Goal: Task Accomplishment & Management: Manage account settings

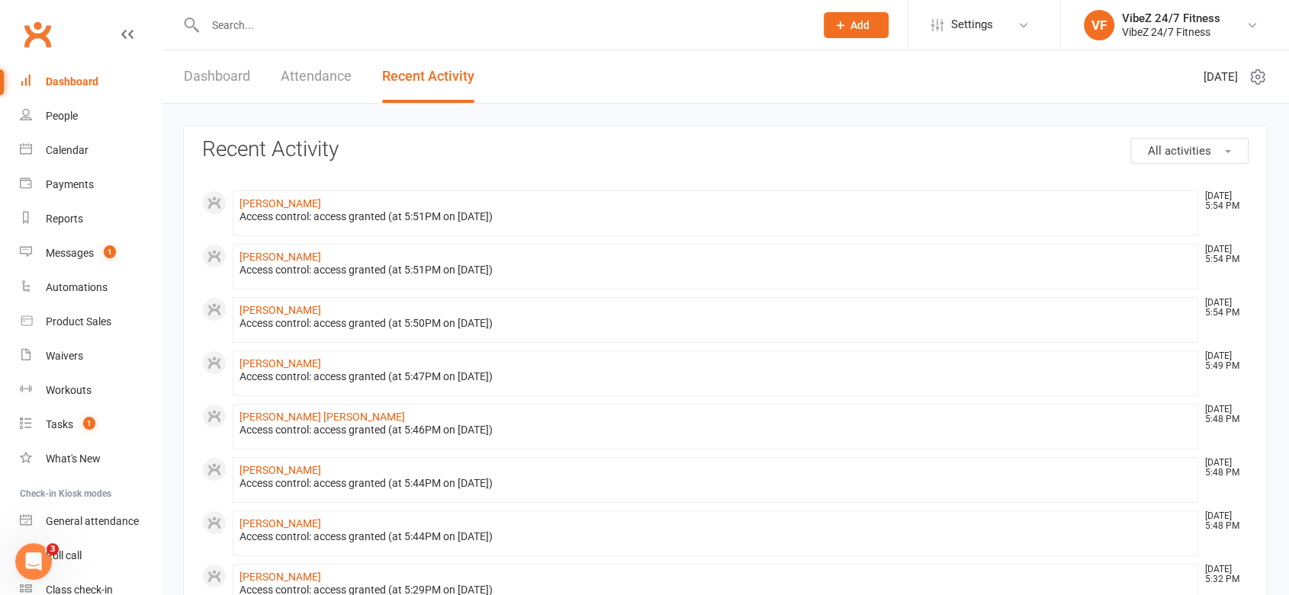
click at [233, 58] on link "Dashboard" at bounding box center [217, 76] width 66 height 53
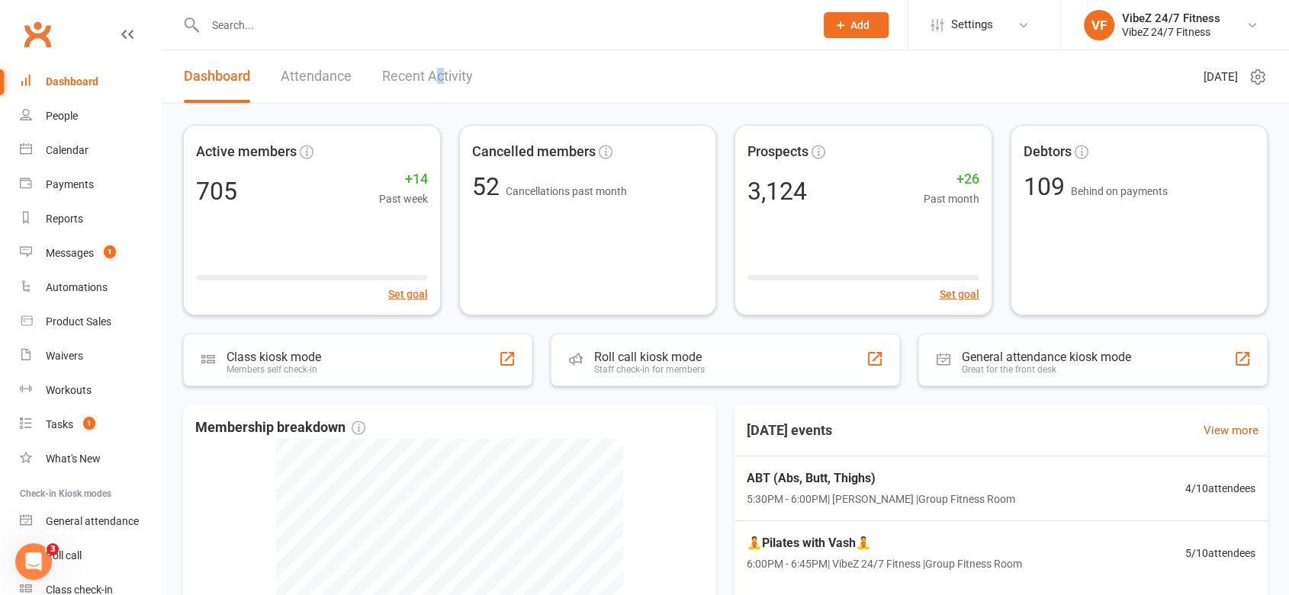
click at [439, 79] on link "Recent Activity" at bounding box center [427, 76] width 91 height 53
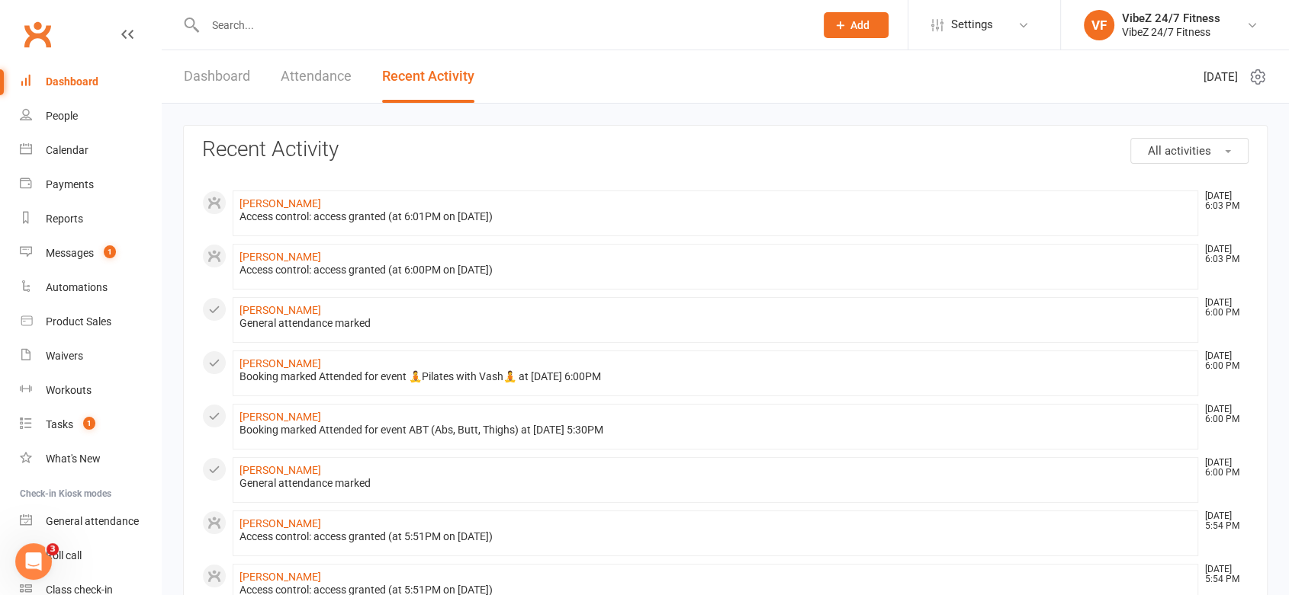
click at [230, 74] on link "Dashboard" at bounding box center [217, 76] width 66 height 53
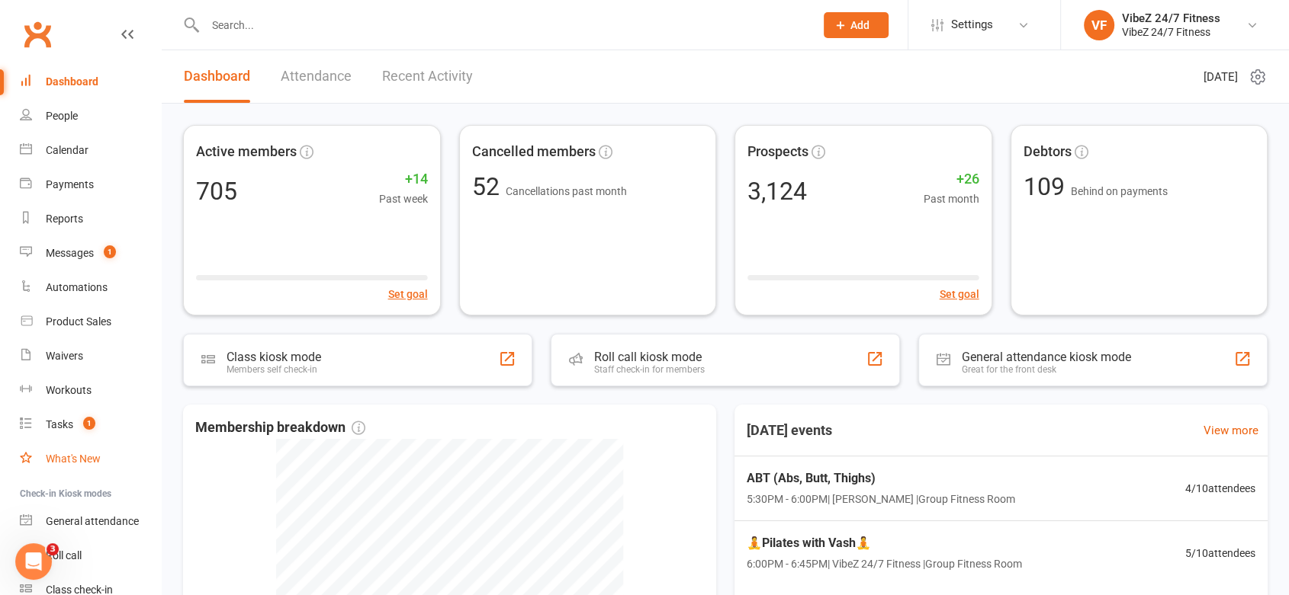
click at [99, 462] on div "What's New" at bounding box center [73, 459] width 55 height 12
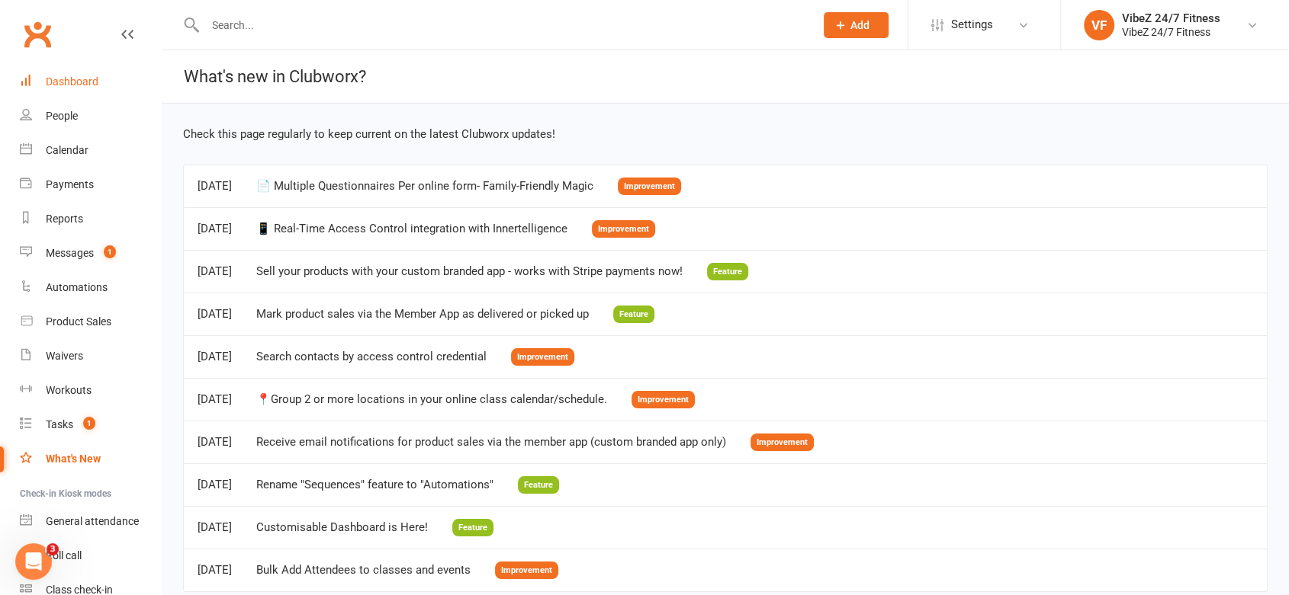
click at [38, 79] on link "Dashboard" at bounding box center [90, 82] width 141 height 34
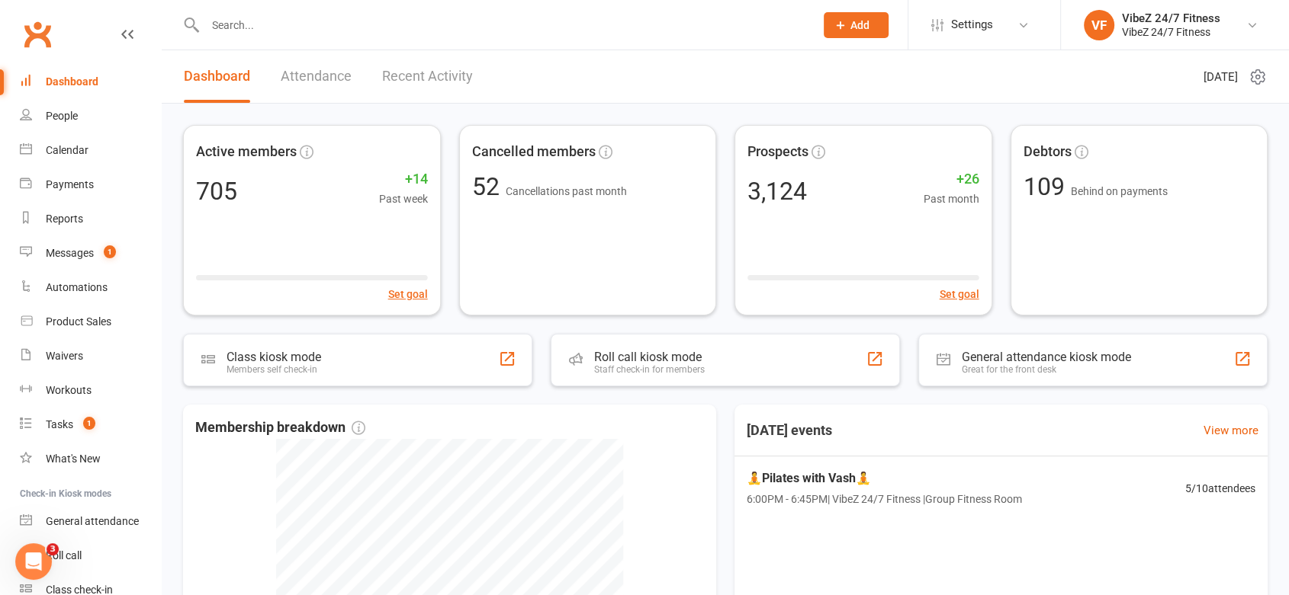
click at [459, 63] on link "Recent Activity" at bounding box center [427, 76] width 91 height 53
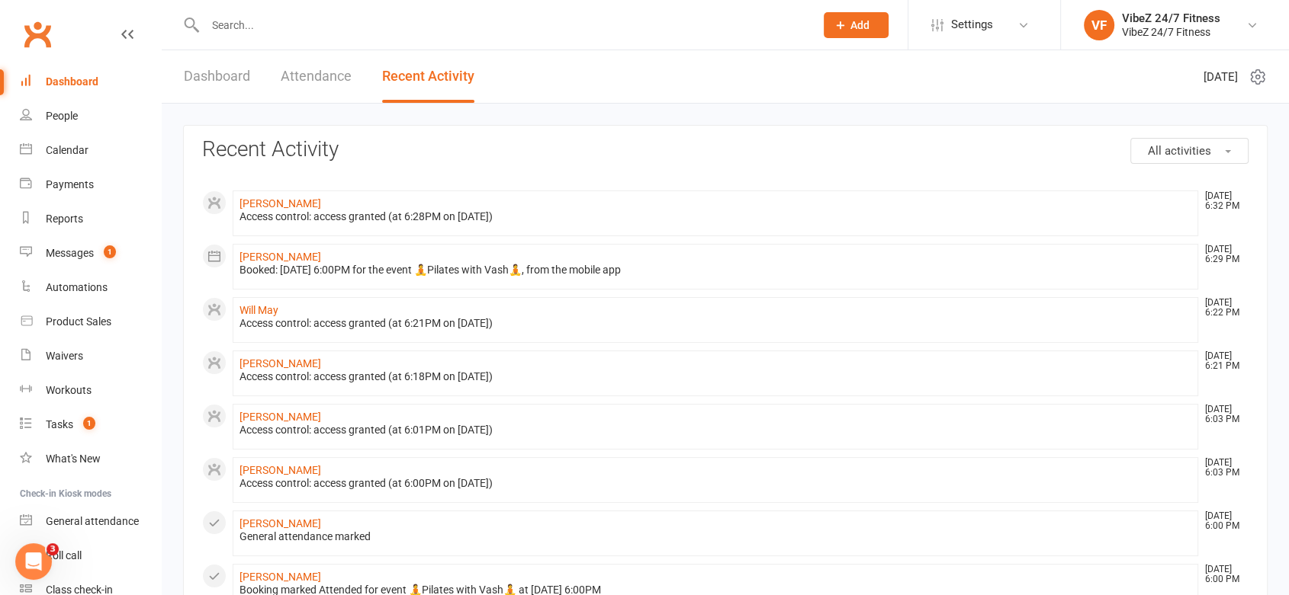
click at [238, 85] on link "Dashboard" at bounding box center [217, 76] width 66 height 53
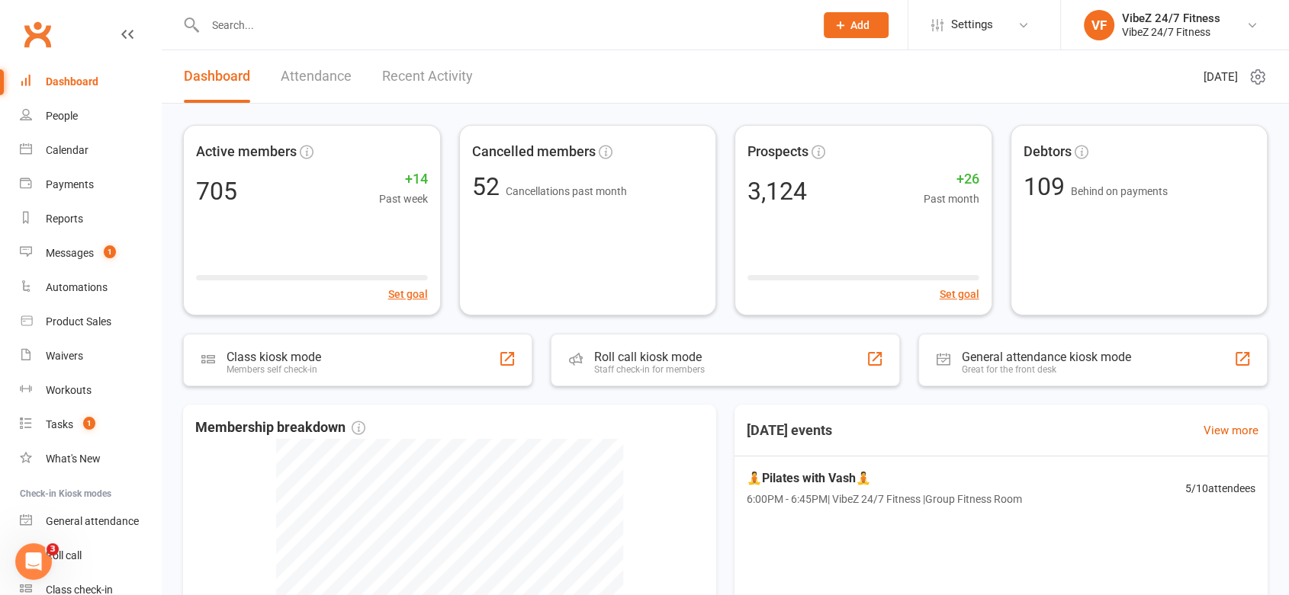
click at [406, 93] on link "Recent Activity" at bounding box center [427, 76] width 91 height 53
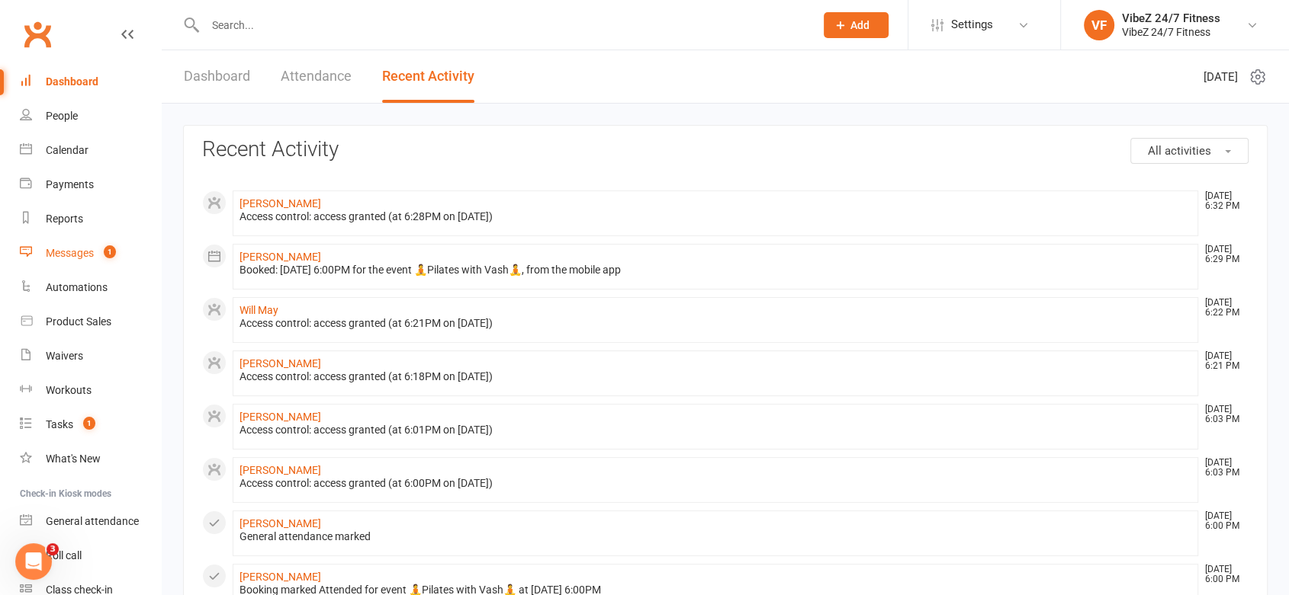
click at [123, 255] on link "Messages 1" at bounding box center [90, 253] width 141 height 34
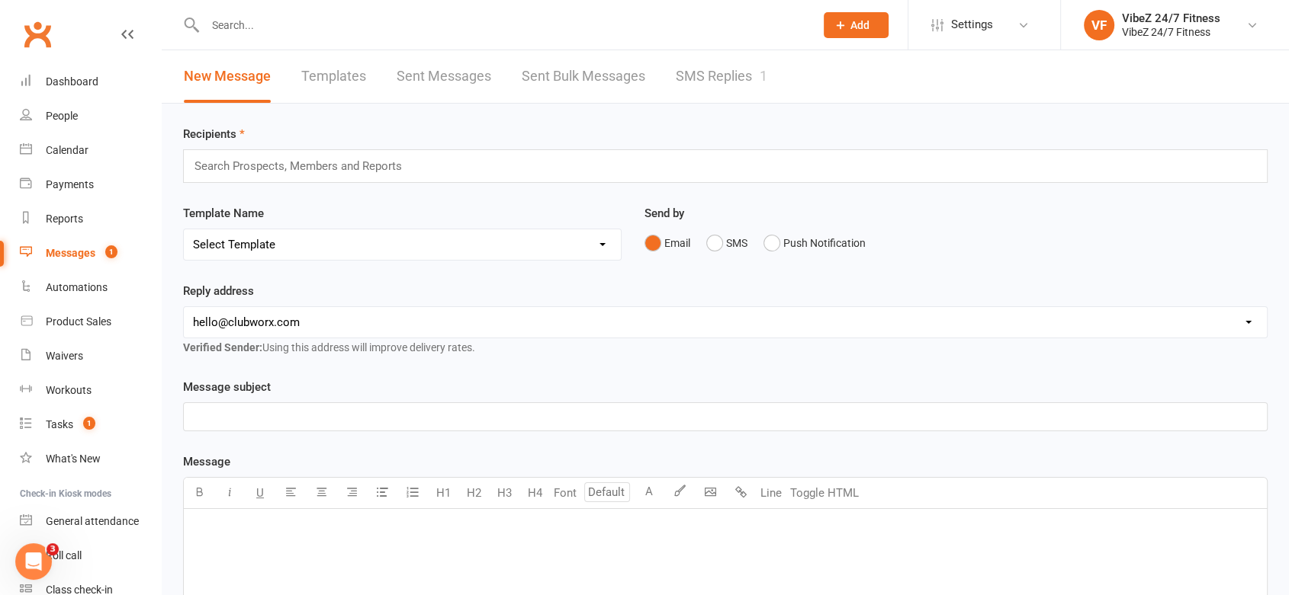
click at [741, 75] on link "SMS Replies 1" at bounding box center [721, 76] width 91 height 53
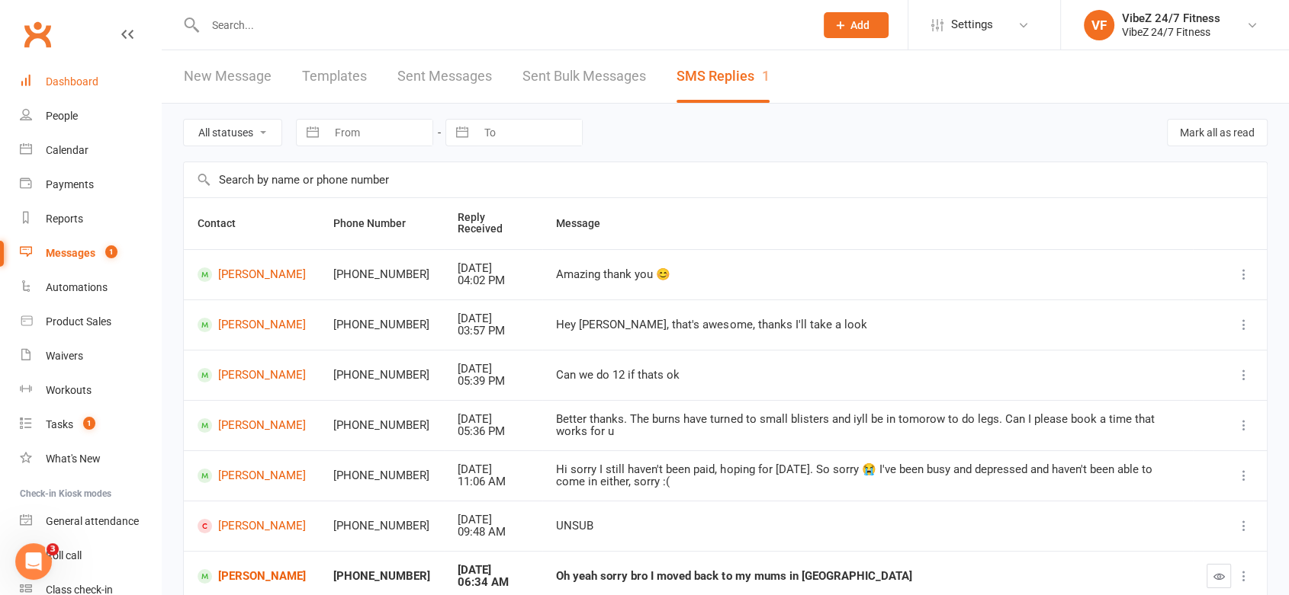
click at [91, 69] on link "Dashboard" at bounding box center [90, 82] width 141 height 34
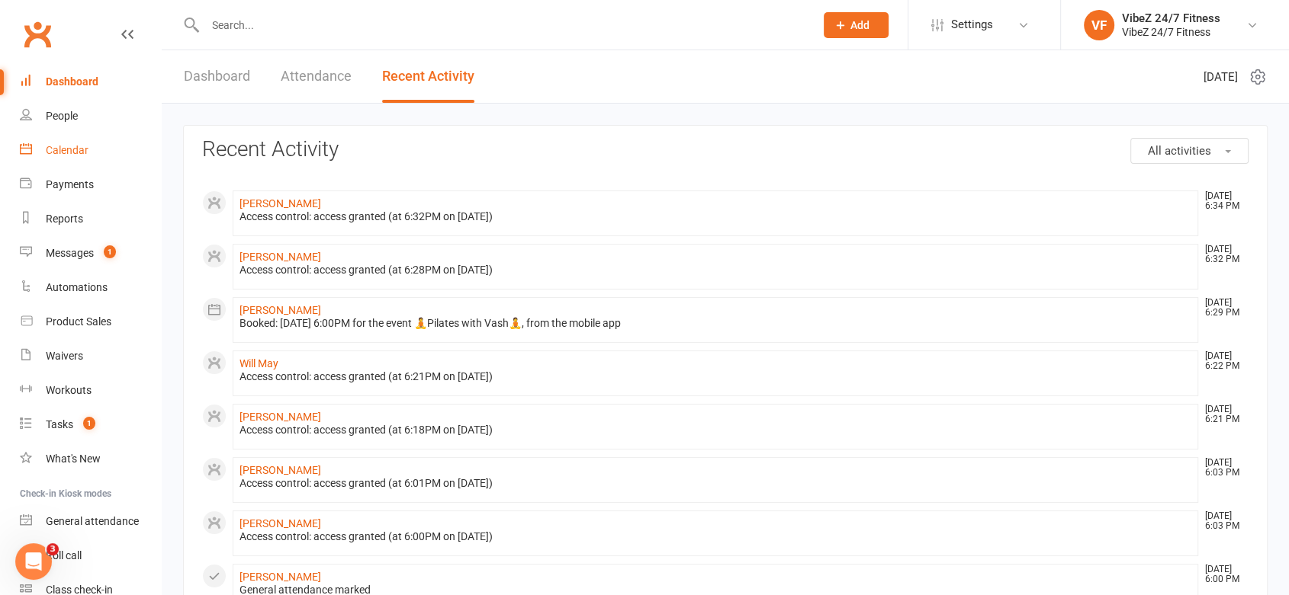
click at [74, 159] on link "Calendar" at bounding box center [90, 150] width 141 height 34
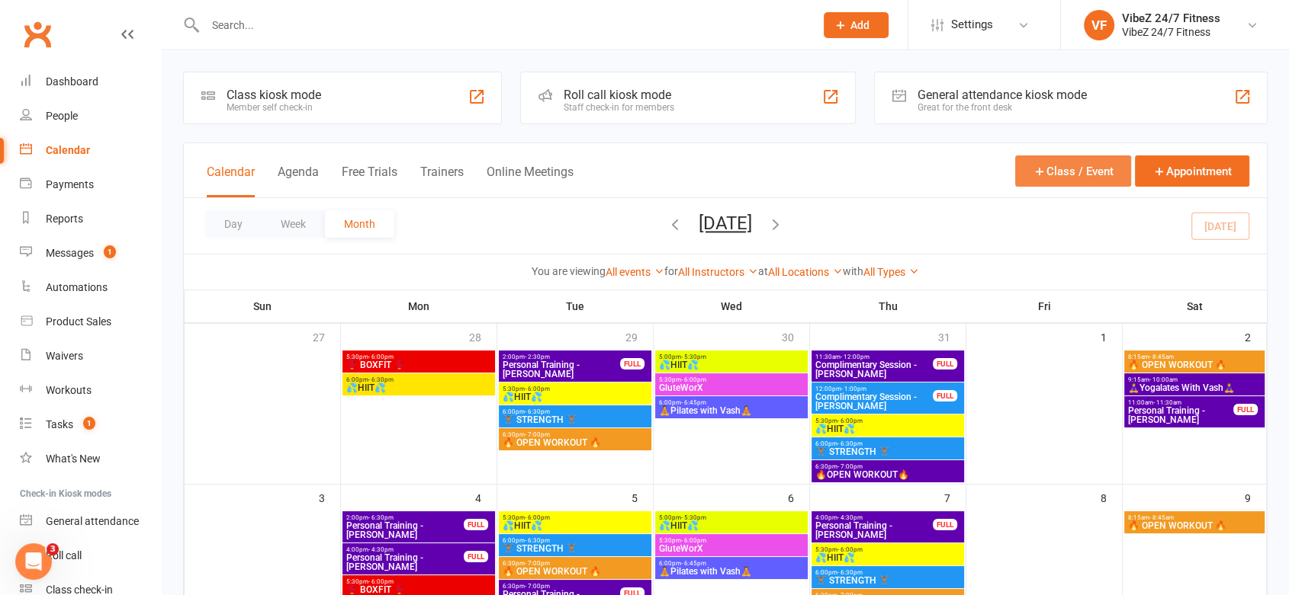
click at [1063, 168] on button "Class / Event" at bounding box center [1073, 171] width 116 height 31
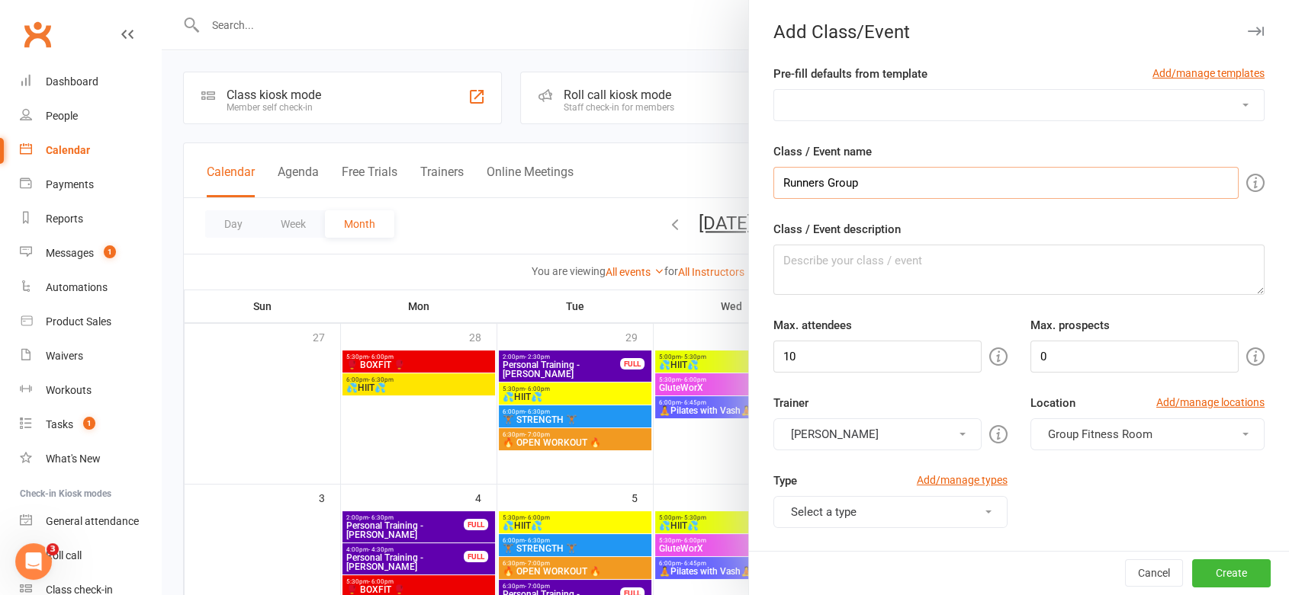
paste input "🏃‍♀️"
click at [775, 183] on input "Runners Group 🏃‍♀️" at bounding box center [1005, 183] width 465 height 32
paste input "🏃‍♀️"
type input "🏃‍♀️ Runners Group 🏃‍♀️"
click at [833, 268] on textarea "Class / Event description" at bounding box center [1018, 270] width 491 height 50
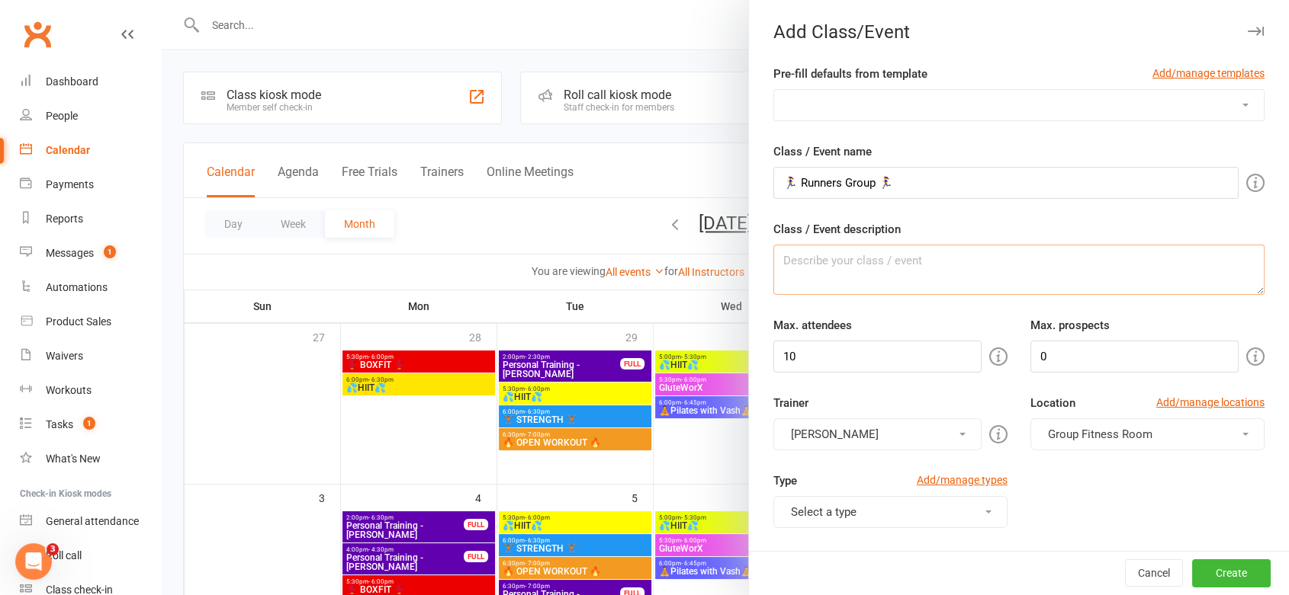
paste textarea "Join a friendly, all-levels running crew that’s all about movement, motivation,…"
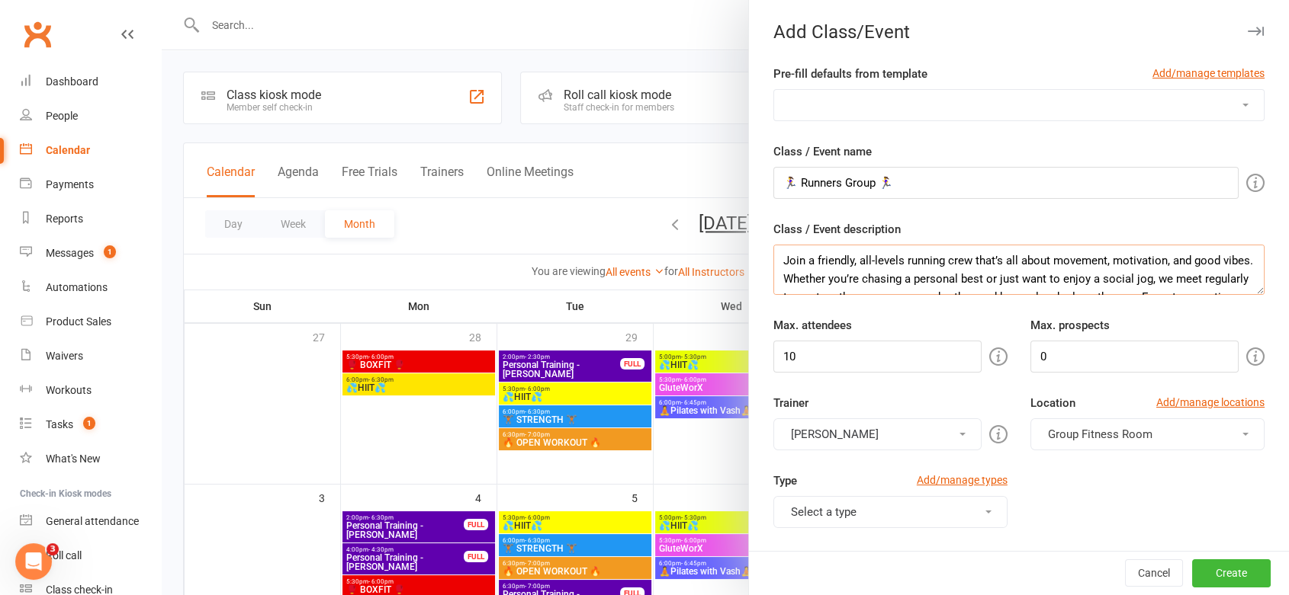
click at [792, 278] on textarea "Join a friendly, all-levels running crew that’s all about movement, motivation,…" at bounding box center [1018, 270] width 491 height 50
click at [791, 278] on textarea "Join a friendly, all-levels running crew that’s all about movement, motivation,…" at bounding box center [1018, 270] width 491 height 50
click at [782, 274] on textarea "Join a friendly, all-levels running crew that’s all about movement, motivation,…" at bounding box center [1018, 270] width 491 height 50
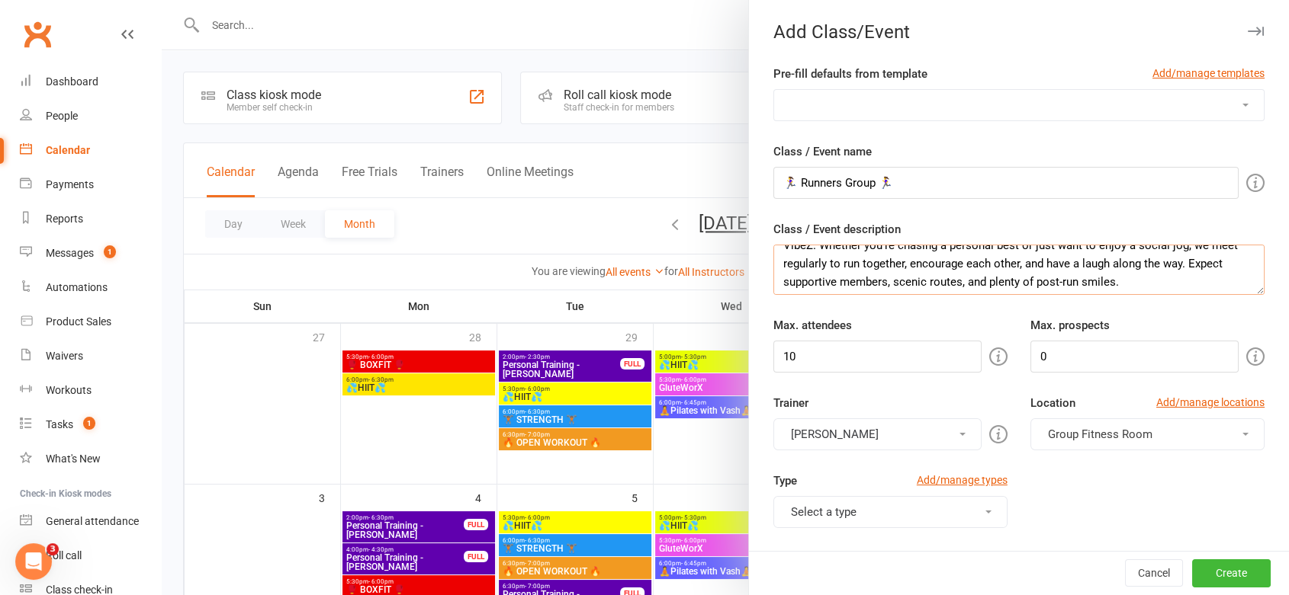
scroll to position [37, 0]
drag, startPoint x: 1174, startPoint y: 285, endPoint x: 749, endPoint y: 277, distance: 424.8
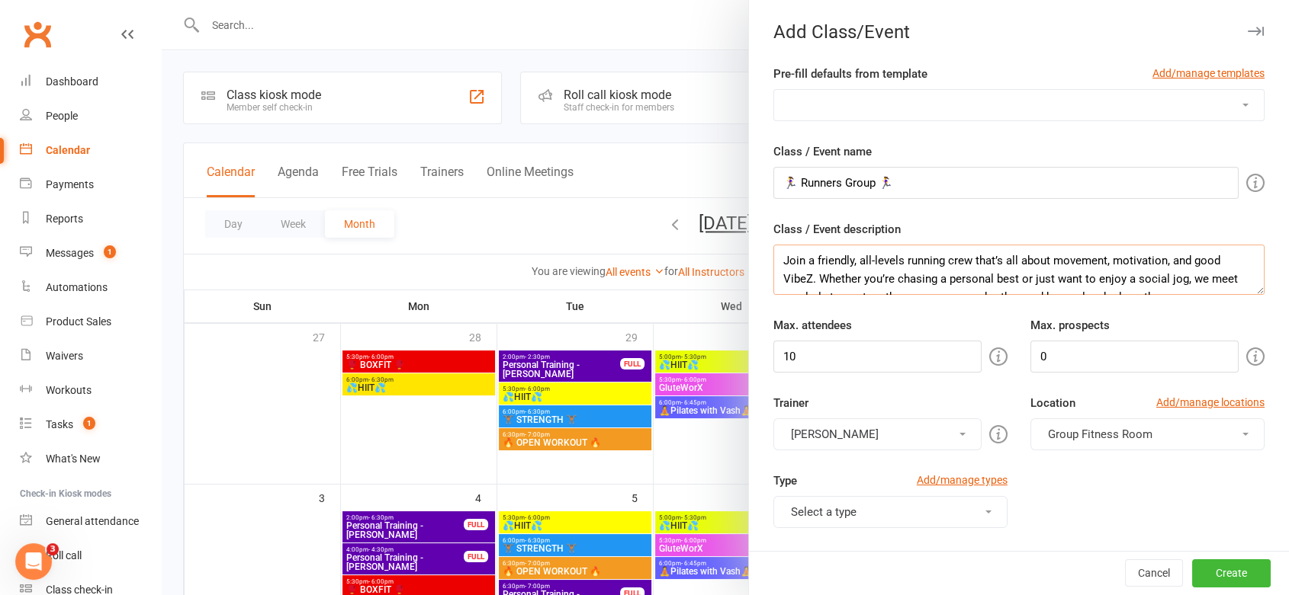
click at [776, 260] on textarea "Join a friendly, all-levels running crew that’s all about movement, motivation,…" at bounding box center [1018, 270] width 491 height 50
click at [1223, 271] on textarea "Join a friendly, all-levels running crew that’s all about movement, motivation,…" at bounding box center [1018, 270] width 491 height 50
click at [1208, 278] on textarea "Join a friendly, all-levels running crew that’s all about movement, motivation,…" at bounding box center [1018, 270] width 491 height 50
type textarea "Join a friendly, all-levels running crew that’s all about movement, motivation,…"
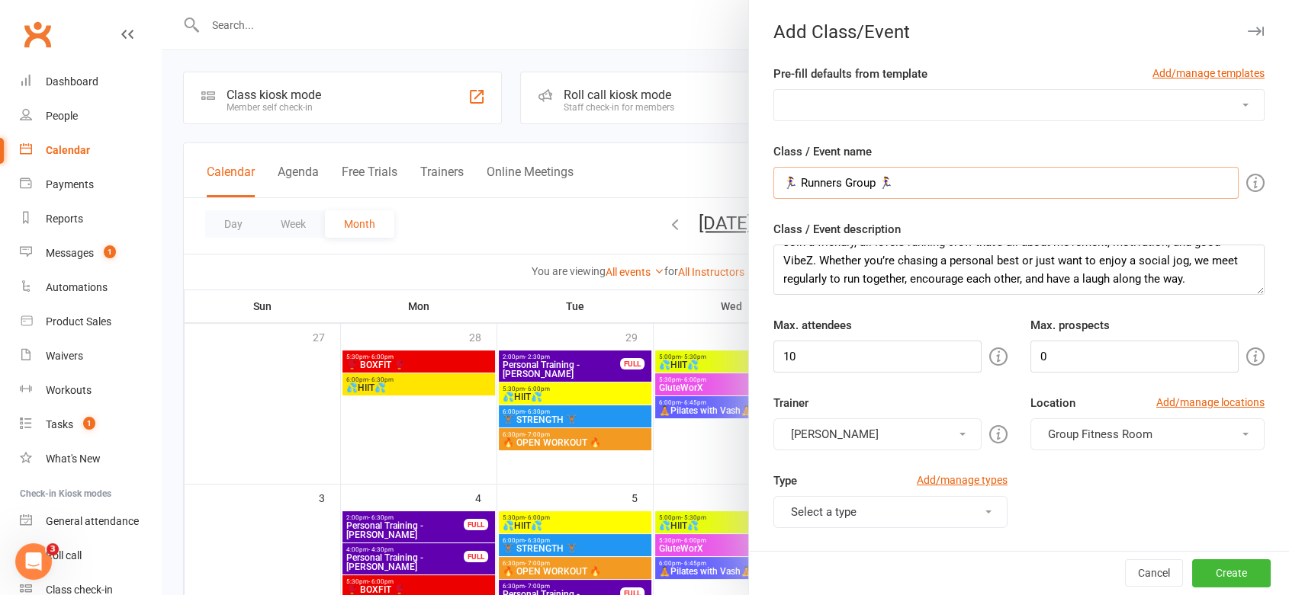
click at [790, 180] on input "🏃‍♀️ Runners Group 🏃‍♀️" at bounding box center [1005, 183] width 465 height 32
type input "🏃‍♀️ VibeZ Runners Group 🏃‍♀️"
click at [1196, 280] on textarea "Join a friendly, all-levels running crew that’s all about movement, motivation,…" at bounding box center [1018, 270] width 491 height 50
click at [1205, 282] on textarea "Join a friendly, all-levels running crew that’s all about movement, motivation,…" at bounding box center [1018, 270] width 491 height 50
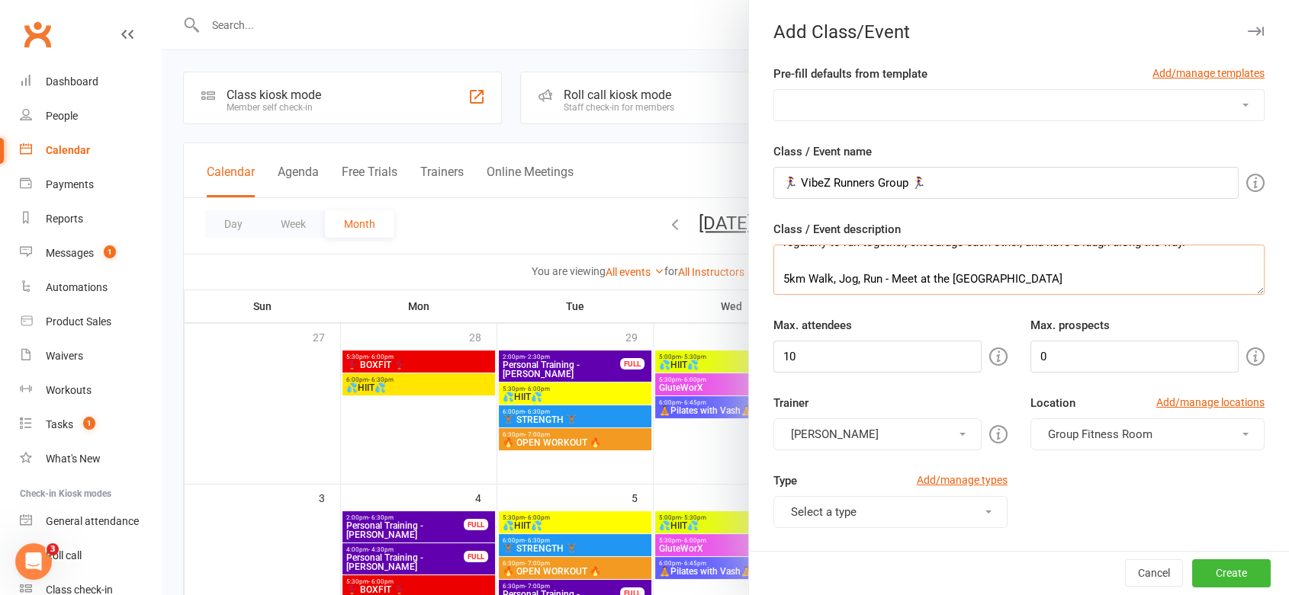
type textarea "Join a friendly, all-levels running crew that’s all about movement, motivation,…"
click at [1064, 360] on input "0" at bounding box center [1134, 357] width 208 height 32
type input "10"
click at [910, 435] on button "Matt Eschler" at bounding box center [877, 435] width 208 height 32
click at [844, 478] on link "Matt Eschler" at bounding box center [877, 471] width 207 height 30
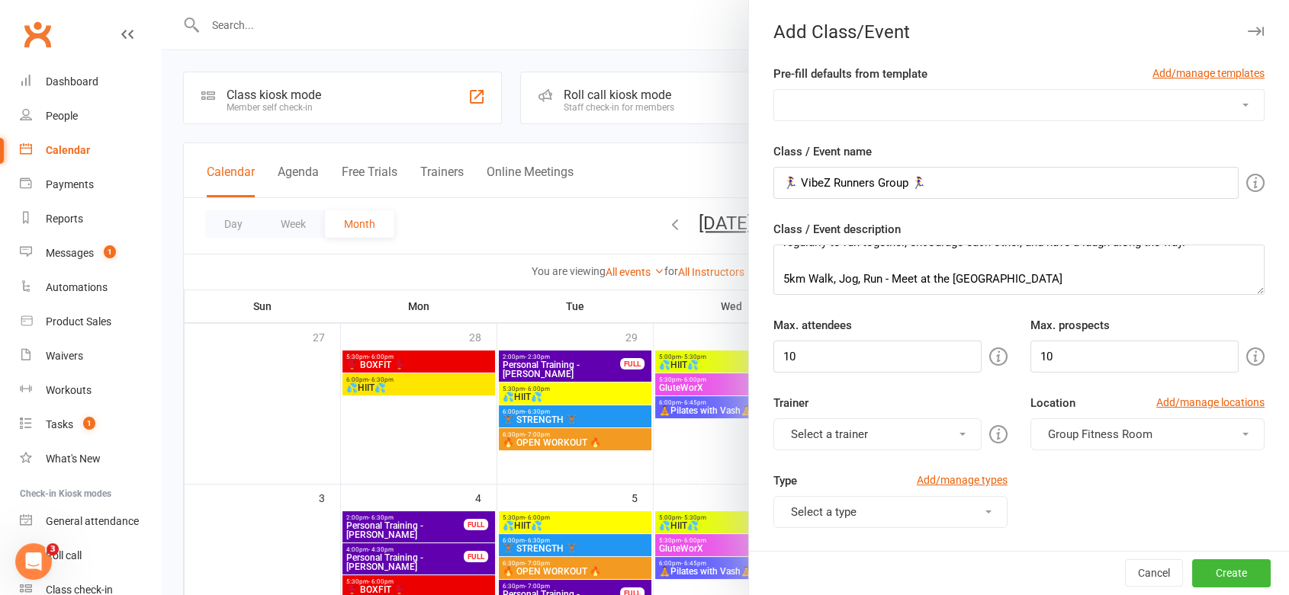
click at [870, 438] on button "Select a trainer" at bounding box center [877, 435] width 208 height 32
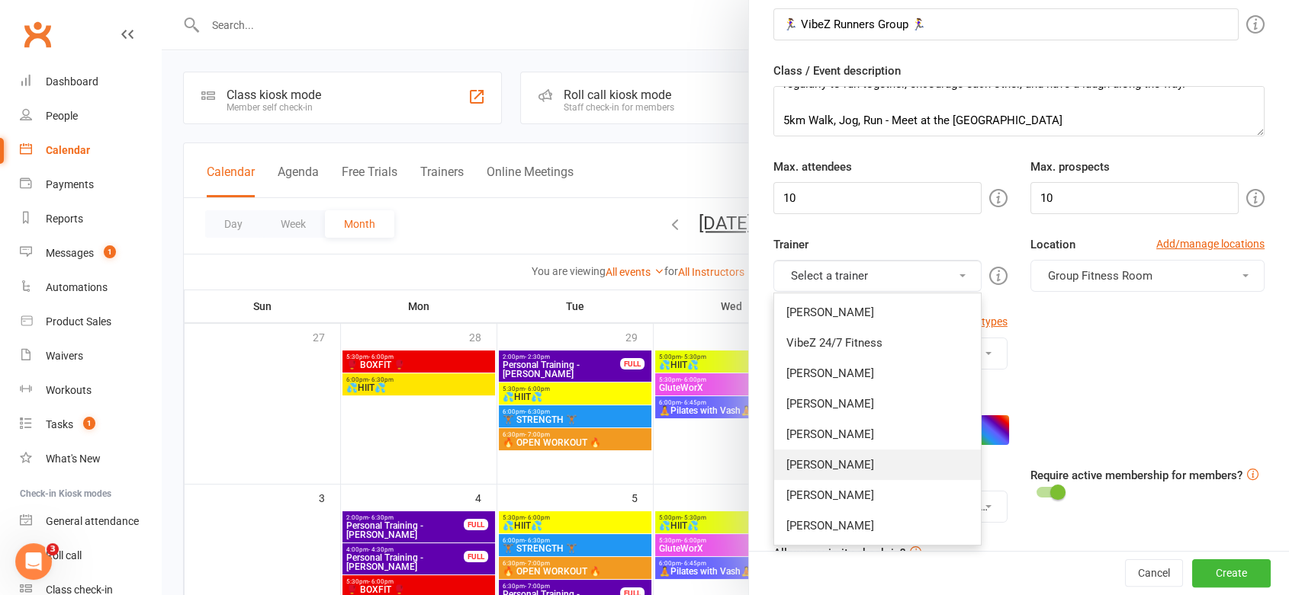
scroll to position [169, 0]
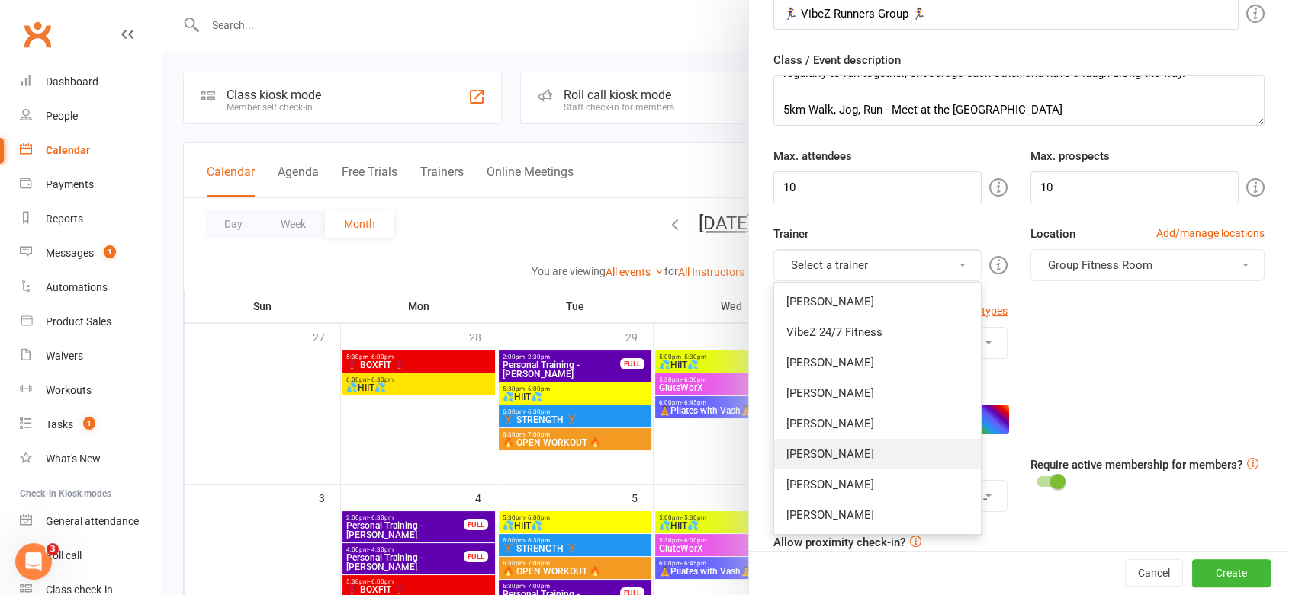
click at [839, 459] on link "Sam Spicer" at bounding box center [877, 454] width 207 height 30
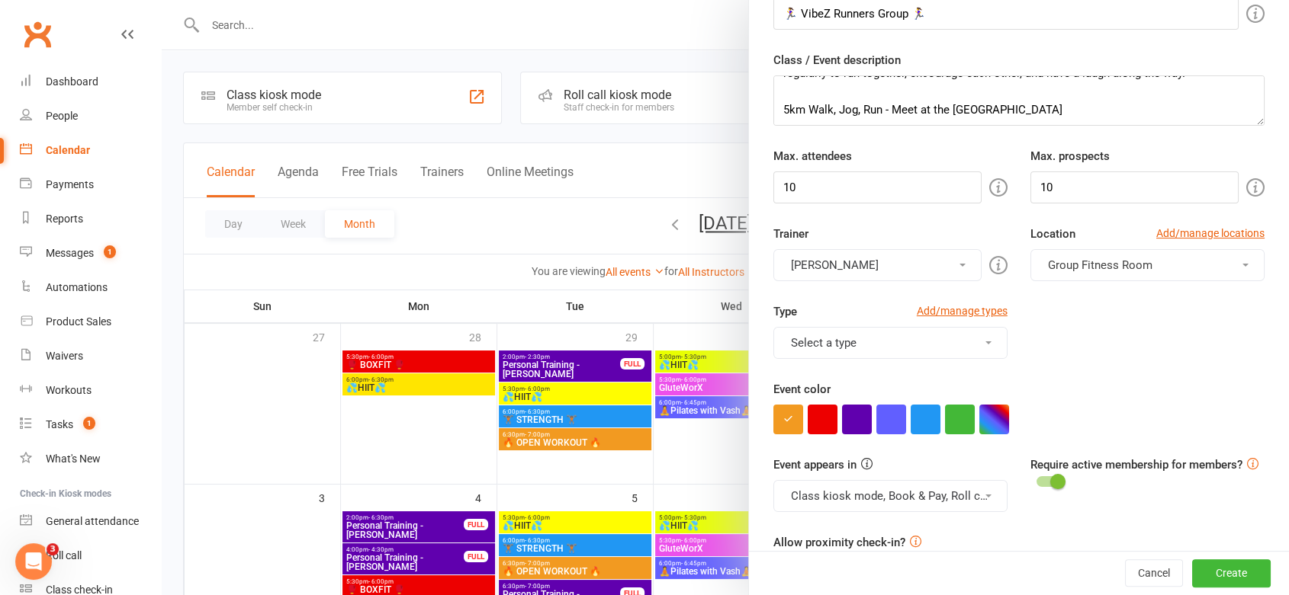
click at [871, 262] on button "Sam Spicer" at bounding box center [877, 265] width 208 height 32
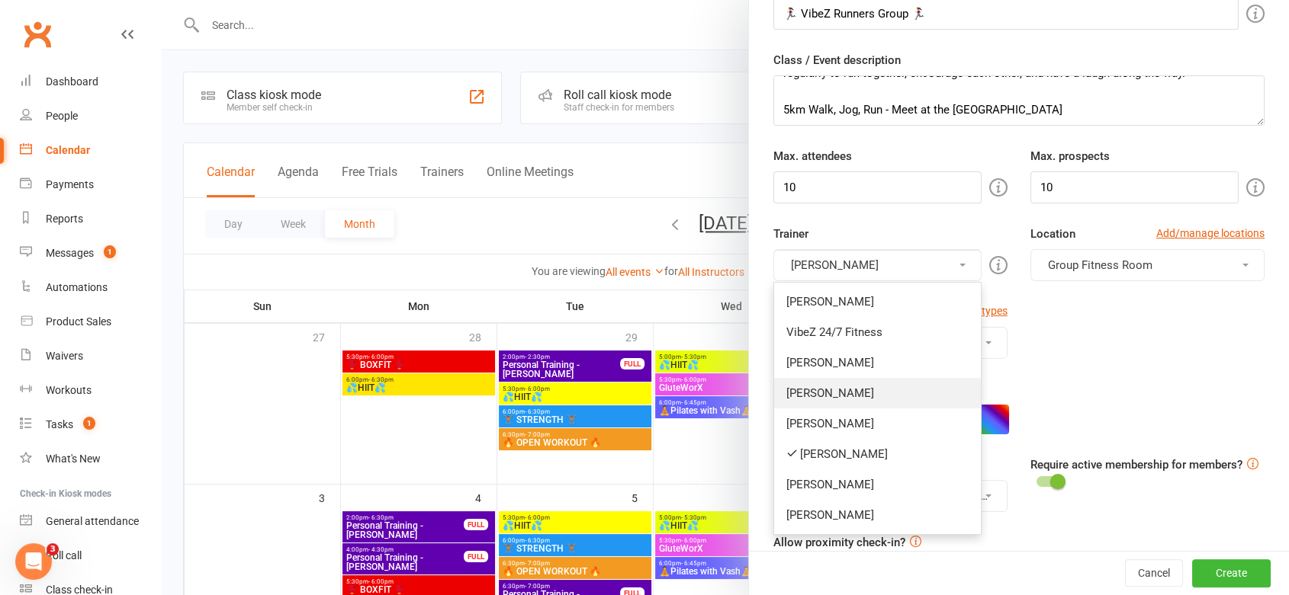
click at [838, 384] on link "Ricci Crittenden" at bounding box center [877, 393] width 207 height 30
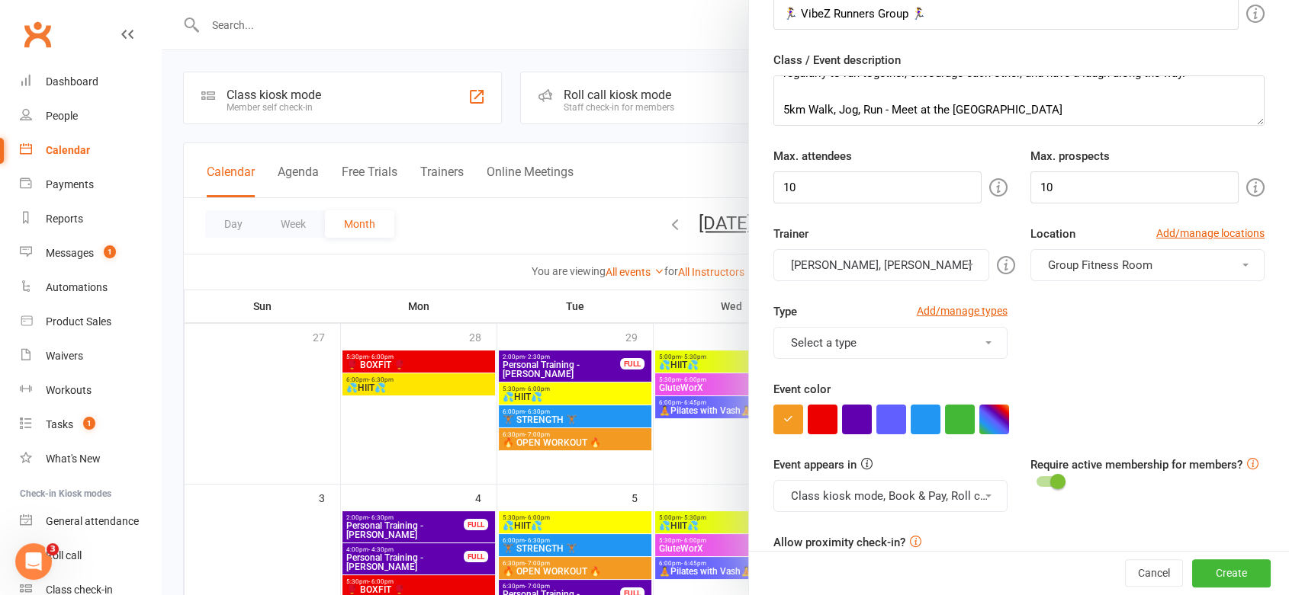
click at [920, 260] on button "Sam Spicer, Ricci Crittenden" at bounding box center [881, 265] width 216 height 32
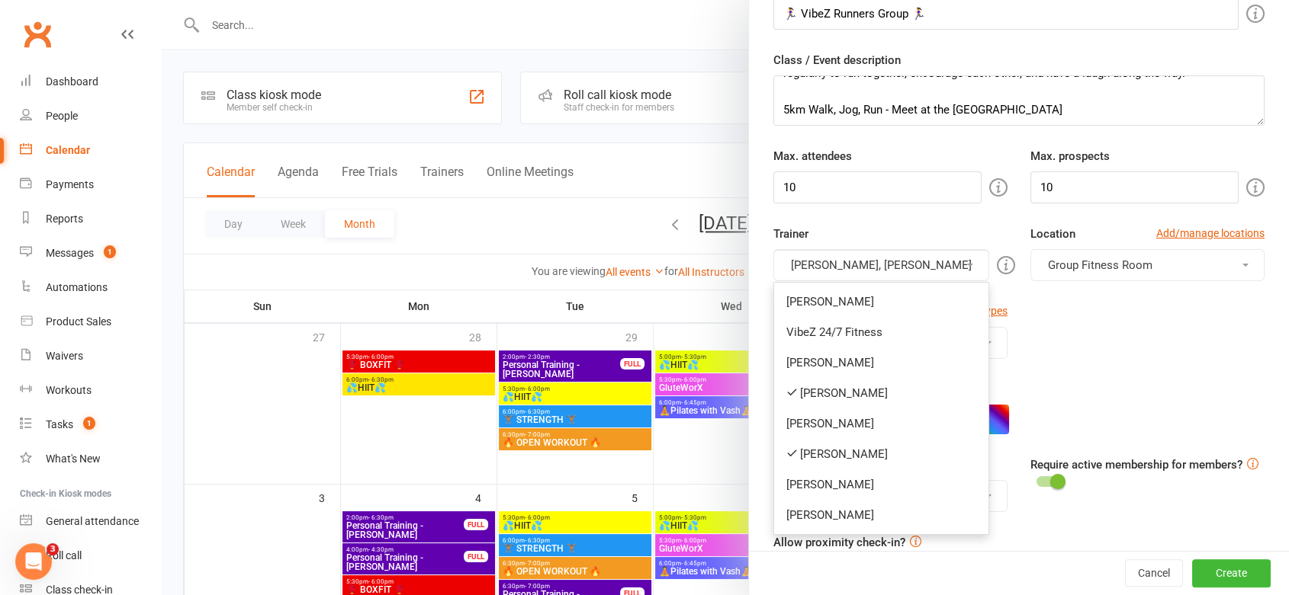
drag, startPoint x: 820, startPoint y: 303, endPoint x: 867, endPoint y: 297, distance: 47.7
click at [820, 303] on link "Matt Eschler" at bounding box center [881, 302] width 214 height 30
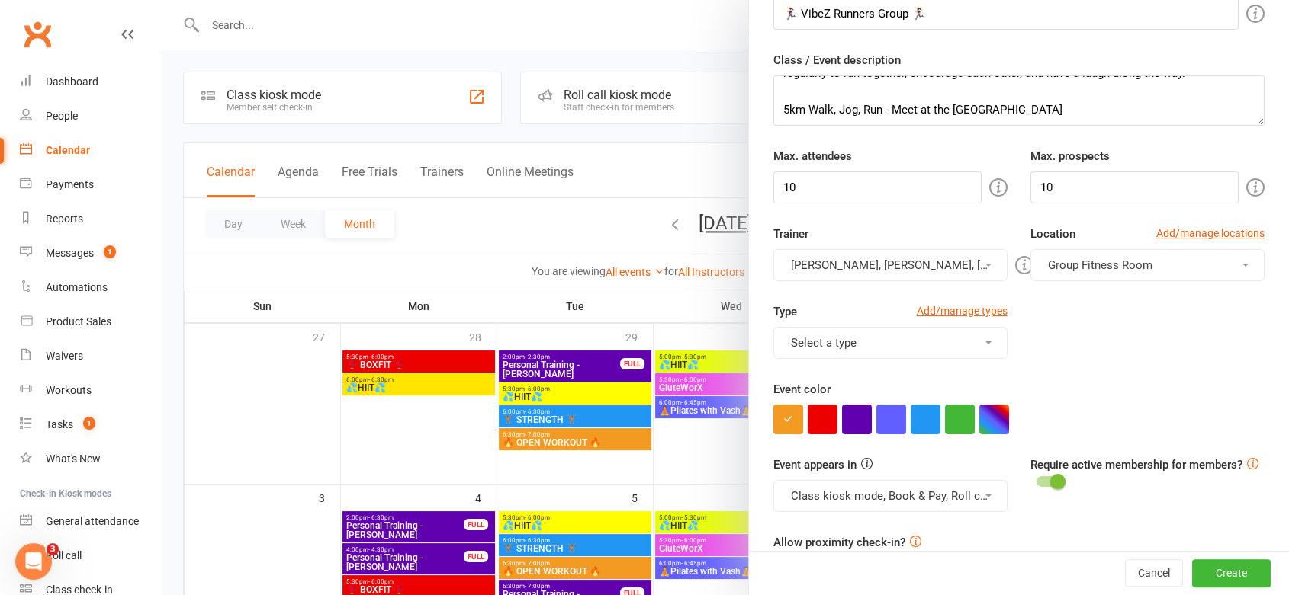
click at [1159, 261] on button "Group Fitness Room" at bounding box center [1147, 265] width 234 height 32
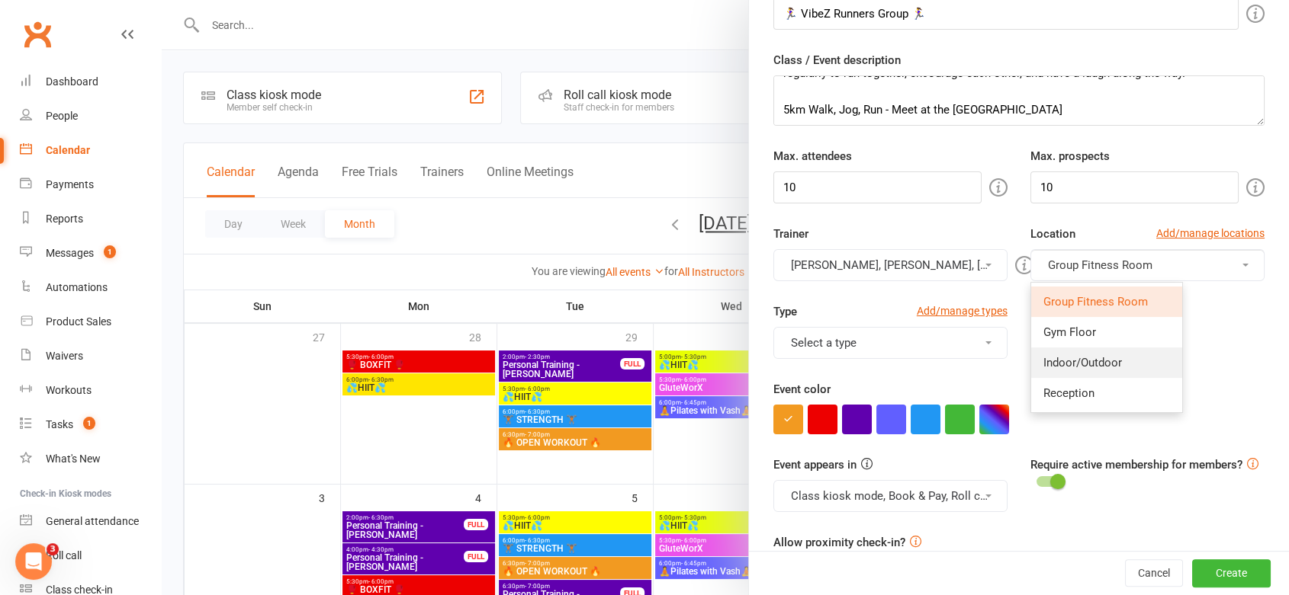
click at [1083, 369] on link "Indoor/Outdoor" at bounding box center [1106, 363] width 151 height 30
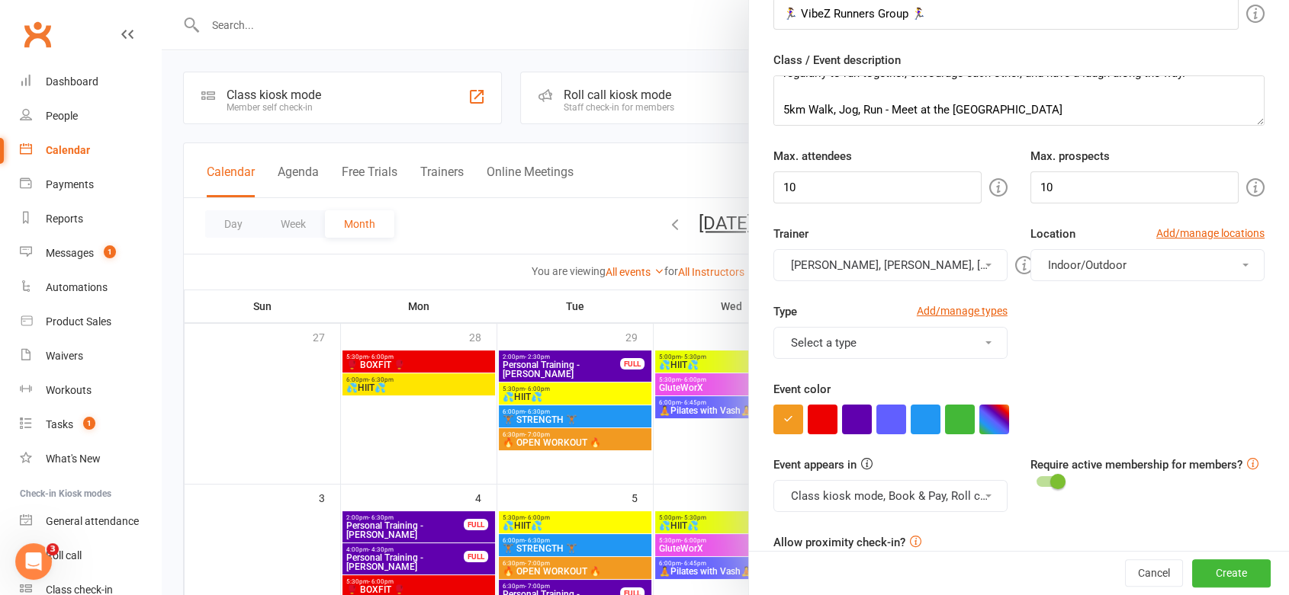
click at [872, 350] on button "Select a type" at bounding box center [890, 343] width 234 height 32
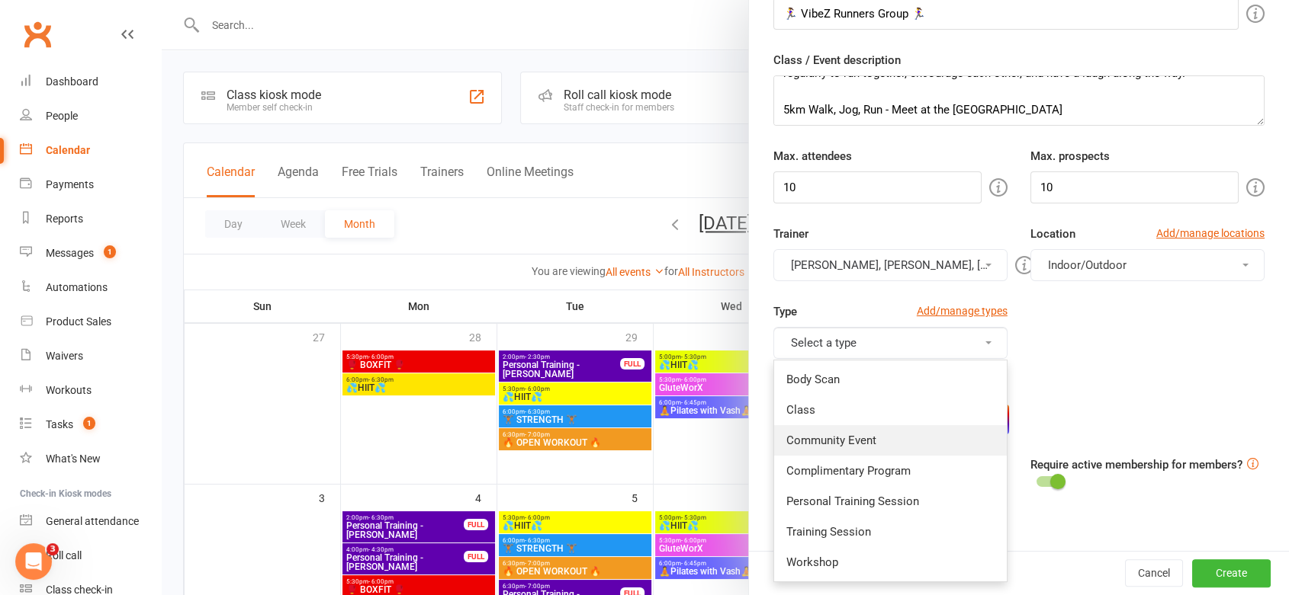
click at [846, 436] on link "Community Event" at bounding box center [890, 440] width 233 height 30
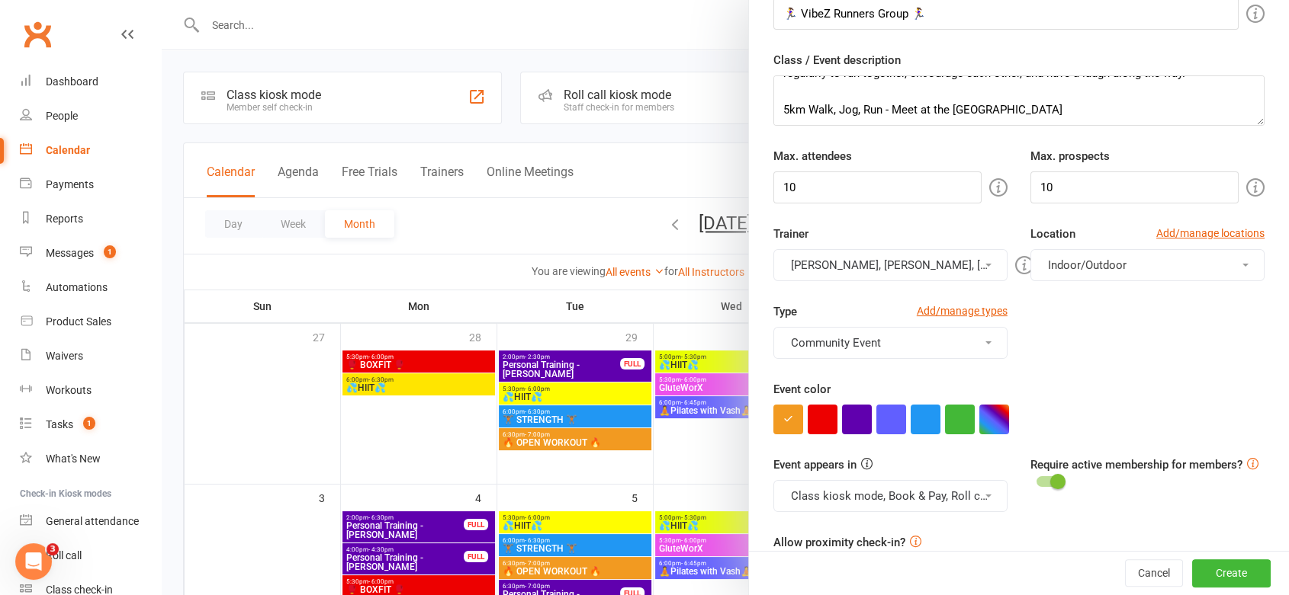
click at [1151, 366] on div "Type Add/manage types Community Event Body Scan Class Community Event Complimen…" at bounding box center [1019, 342] width 514 height 78
click at [952, 421] on button "button" at bounding box center [960, 420] width 30 height 30
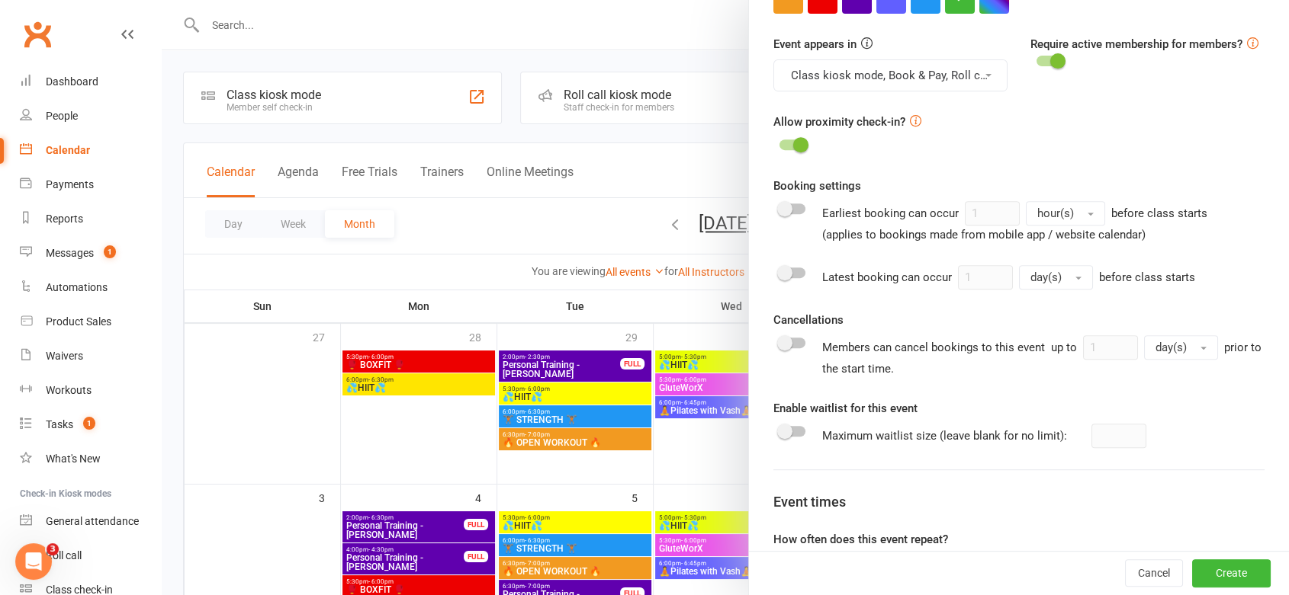
scroll to position [723, 0]
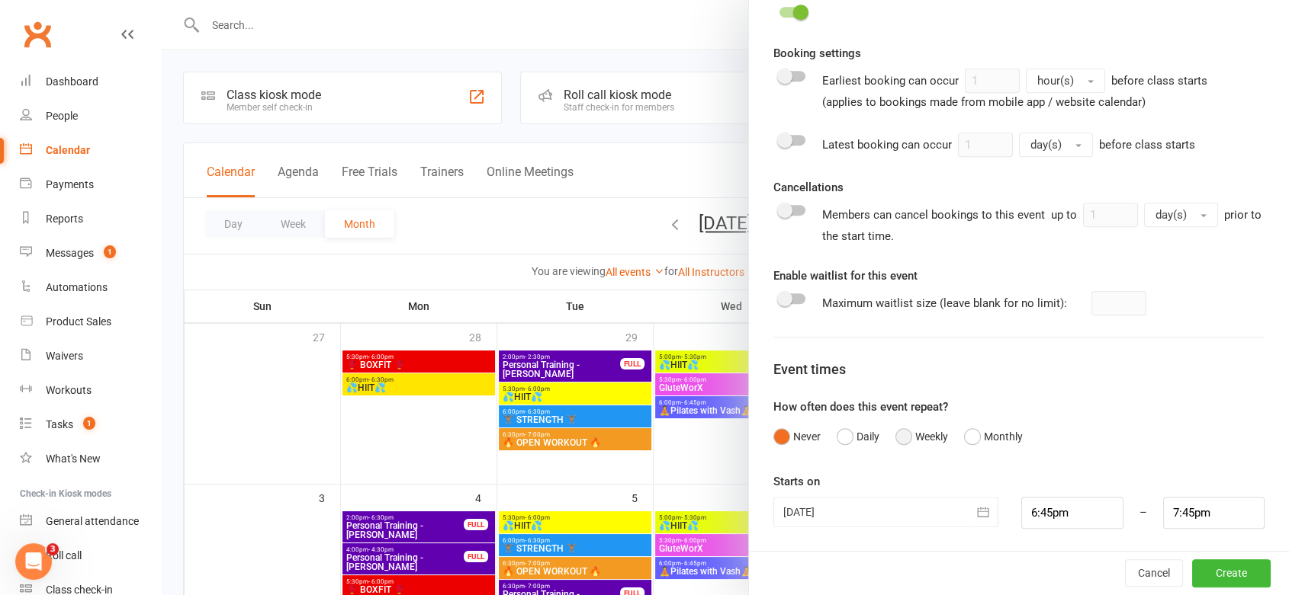
click at [907, 435] on button "Weekly" at bounding box center [921, 436] width 53 height 29
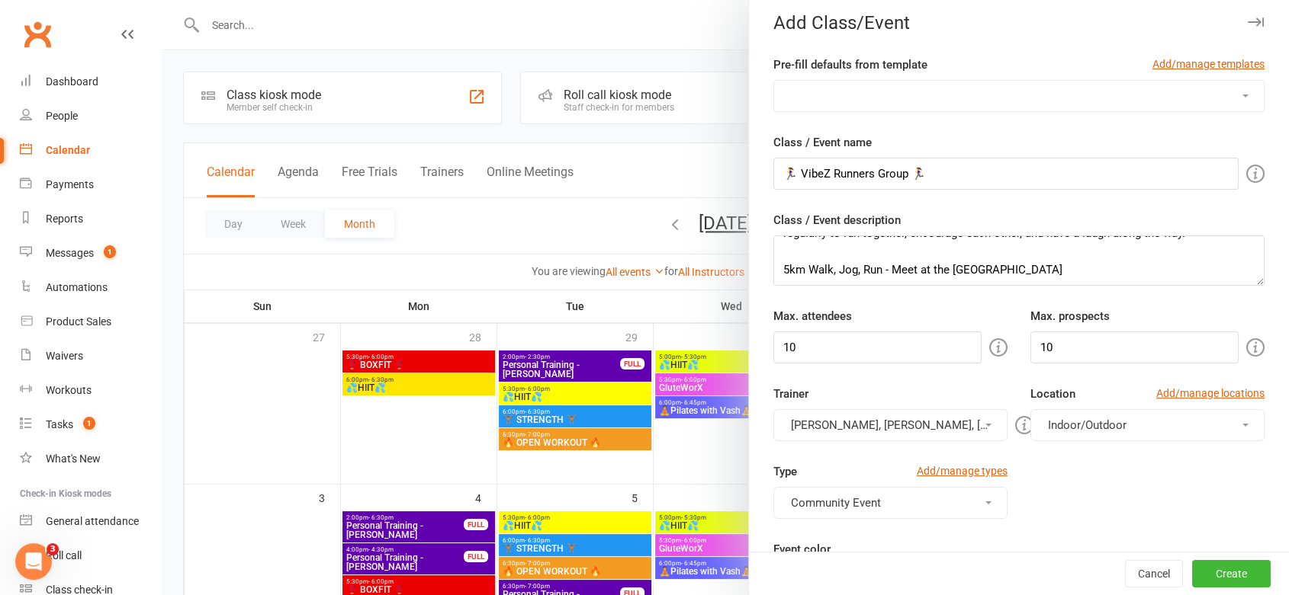
scroll to position [0, 0]
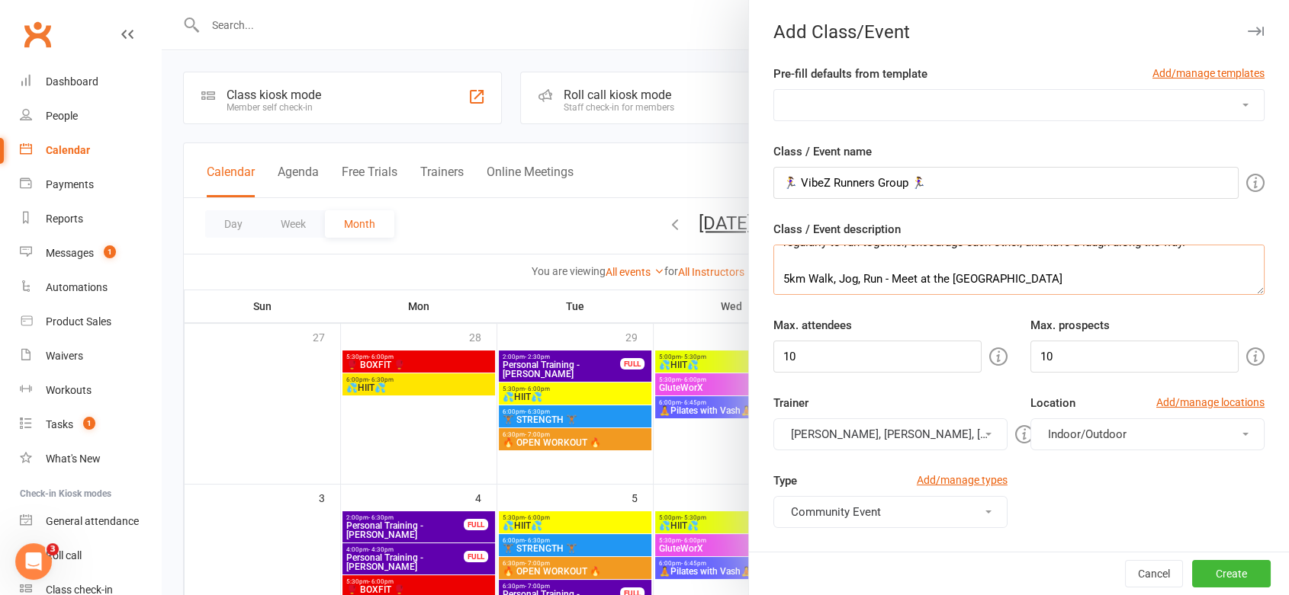
click at [983, 280] on textarea "Join a friendly, all-levels running crew that’s all about movement, motivation,…" at bounding box center [1018, 270] width 491 height 50
click at [988, 255] on textarea "Join a friendly, all-levels running crew that’s all about movement, motivation,…" at bounding box center [1018, 270] width 491 height 50
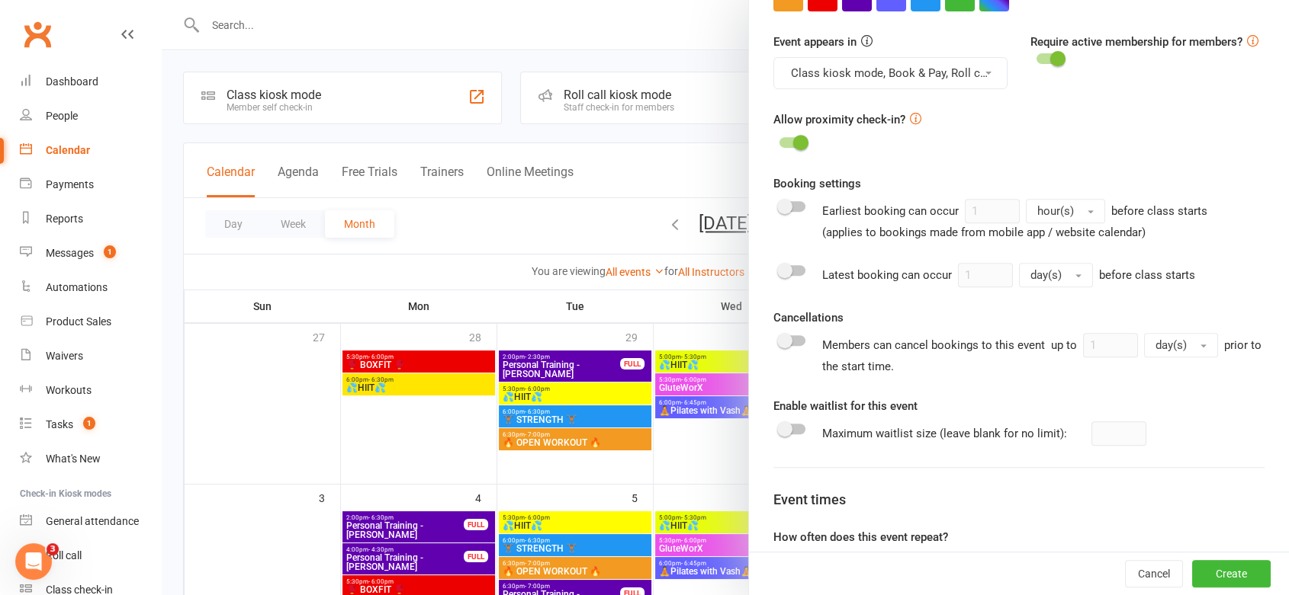
scroll to position [1101, 0]
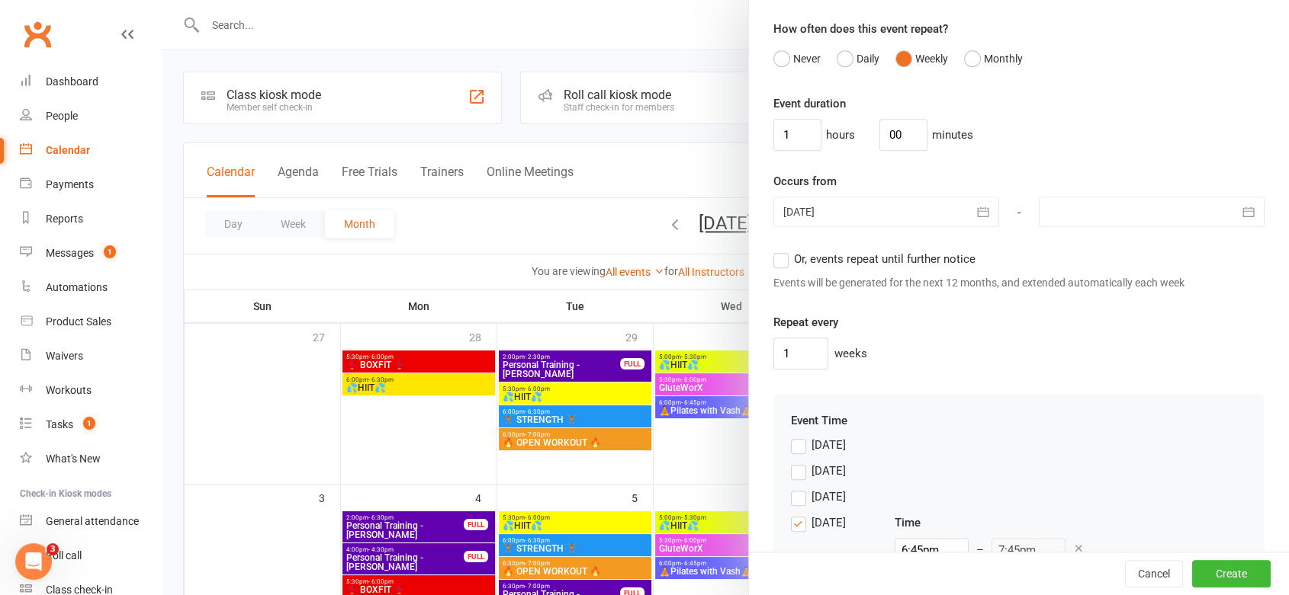
type textarea "Join a friendly, all-levels running crew that’s all about movement, motivation,…"
click at [975, 217] on icon "button" at bounding box center [982, 211] width 15 height 15
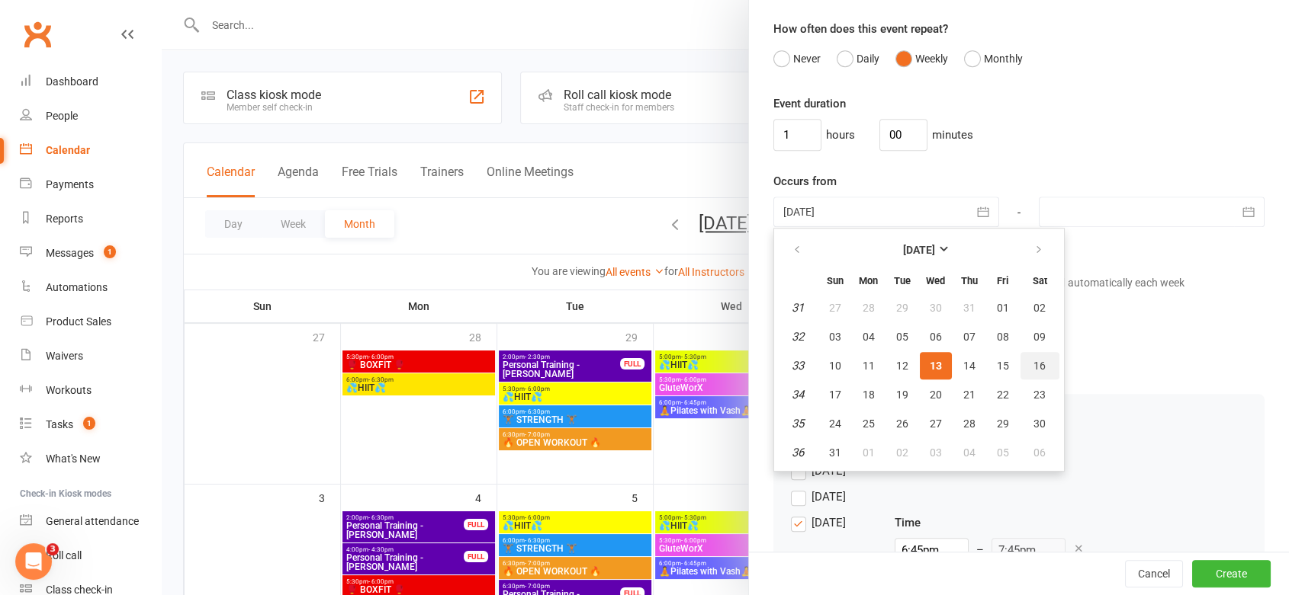
click at [1033, 360] on span "16" at bounding box center [1039, 366] width 12 height 12
type input "16 Aug 2025"
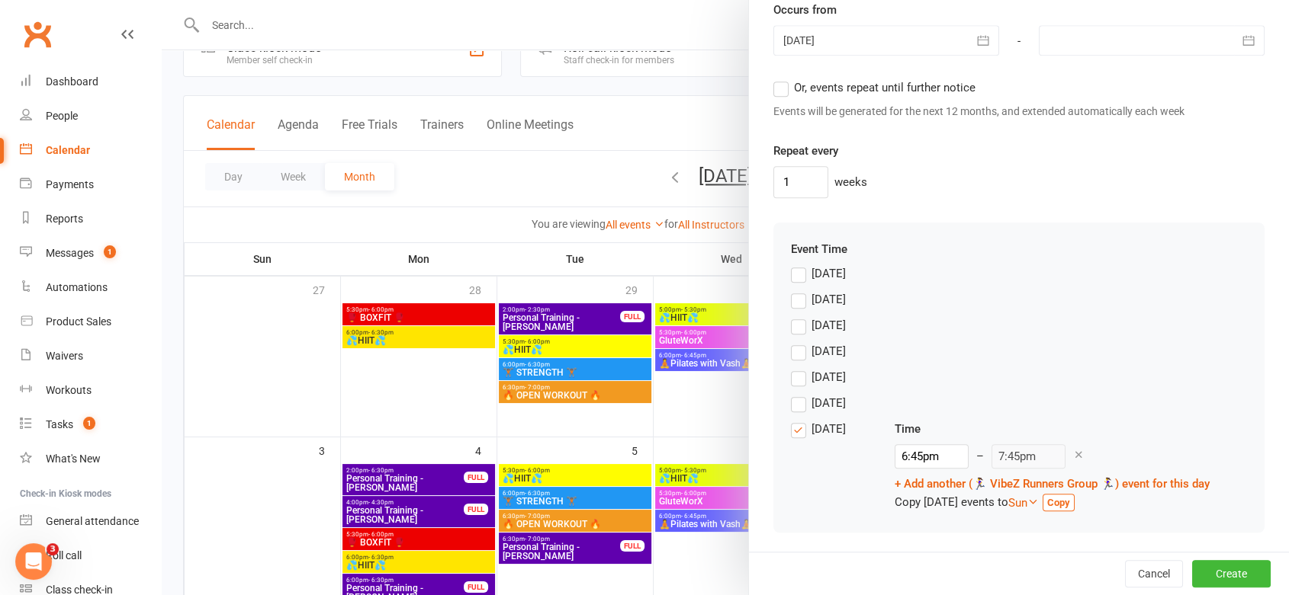
scroll to position [85, 0]
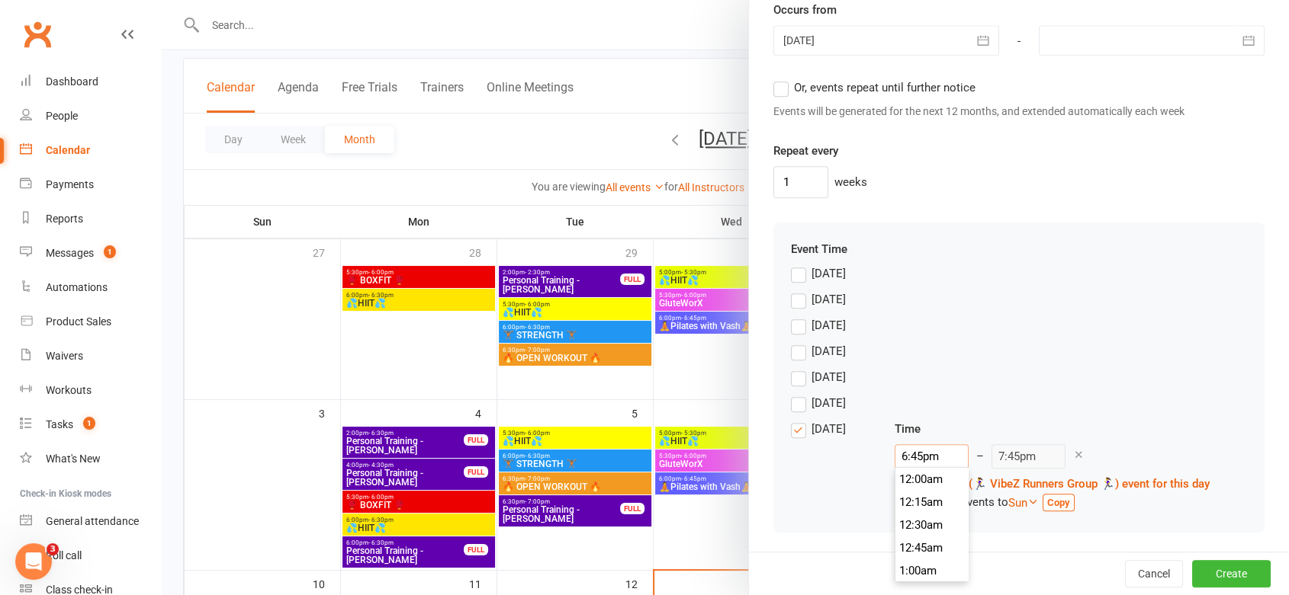
click at [903, 455] on input "6:45pm" at bounding box center [931, 457] width 74 height 24
type input "7:30am"
type input "8:30am"
click at [929, 485] on li "7:30am" at bounding box center [931, 489] width 73 height 23
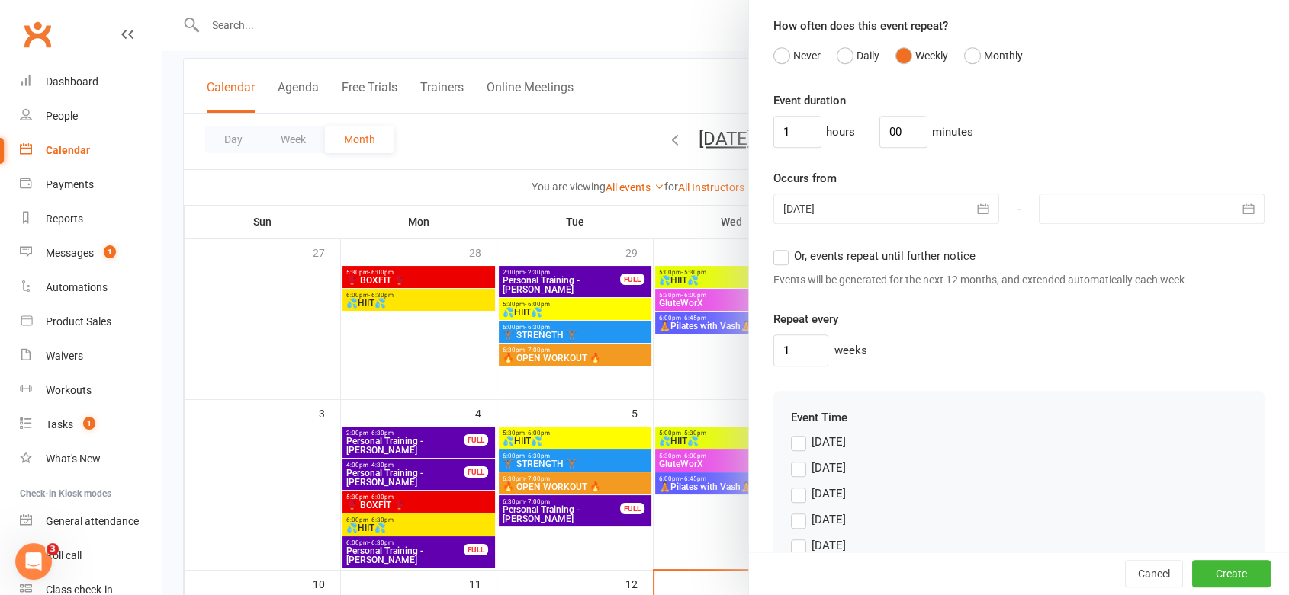
scroll to position [1103, 0]
drag, startPoint x: 794, startPoint y: 134, endPoint x: 766, endPoint y: 143, distance: 30.4
click at [773, 143] on input "1" at bounding box center [797, 133] width 48 height 32
type input "35"
click at [1045, 134] on div "hours 35 minutes" at bounding box center [1018, 133] width 491 height 32
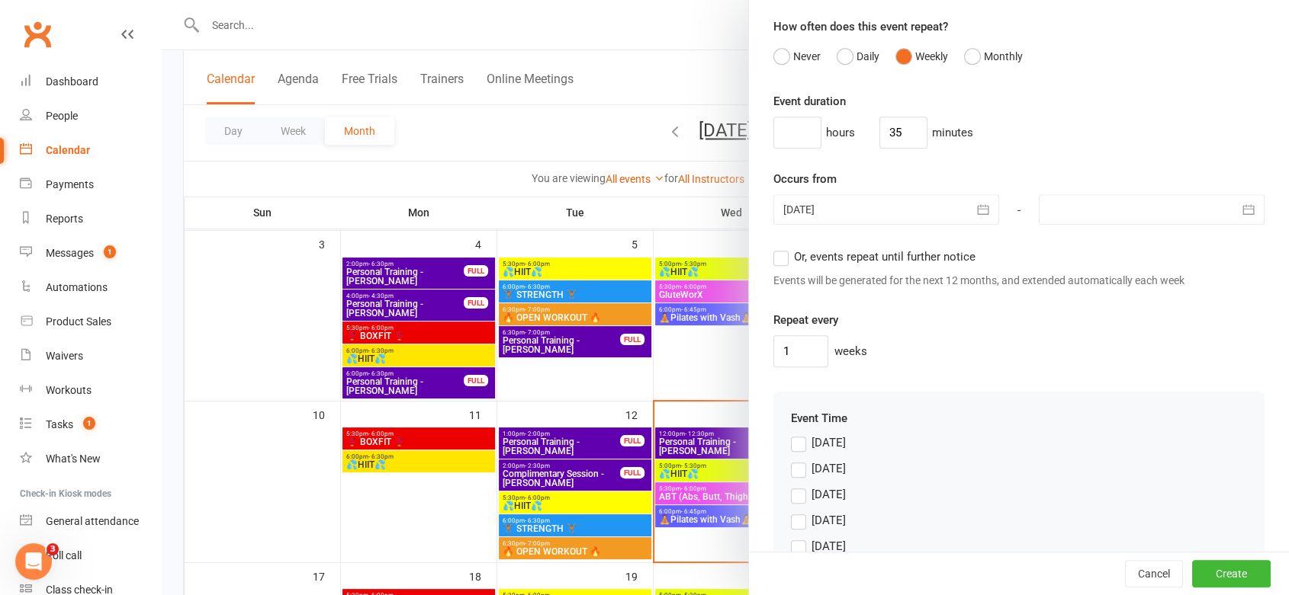
click at [867, 252] on span "Or, events repeat until further notice" at bounding box center [884, 256] width 181 height 16
click at [783, 248] on input "Or, events repeat until further notice" at bounding box center [778, 248] width 10 height 0
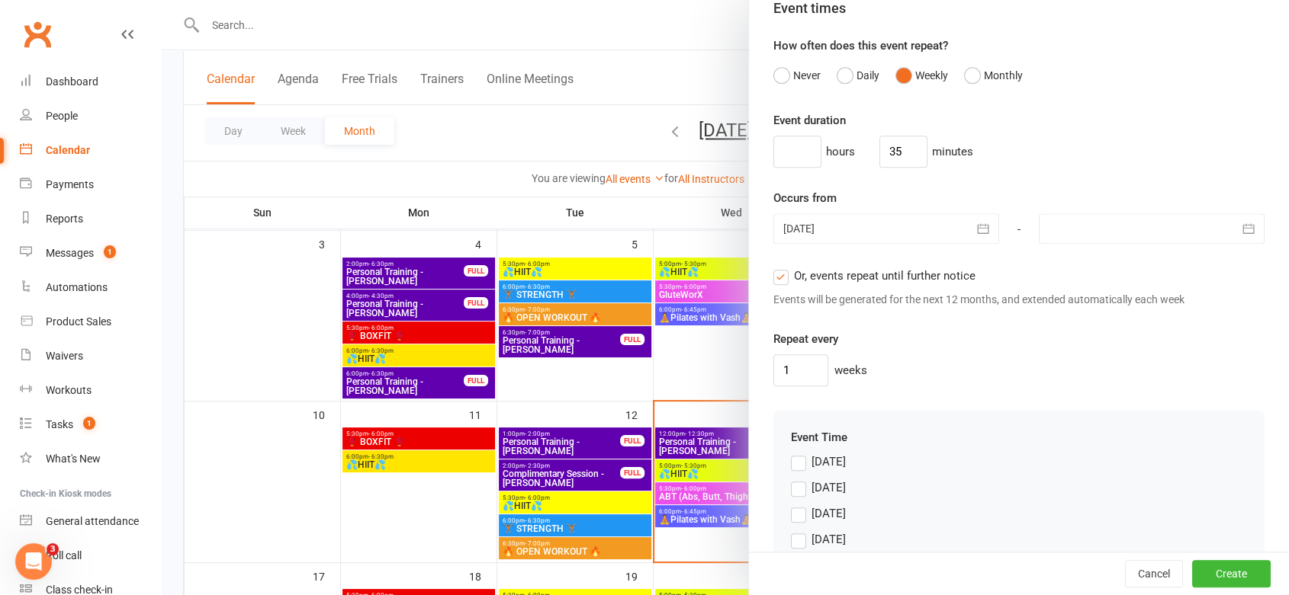
scroll to position [1273, 0]
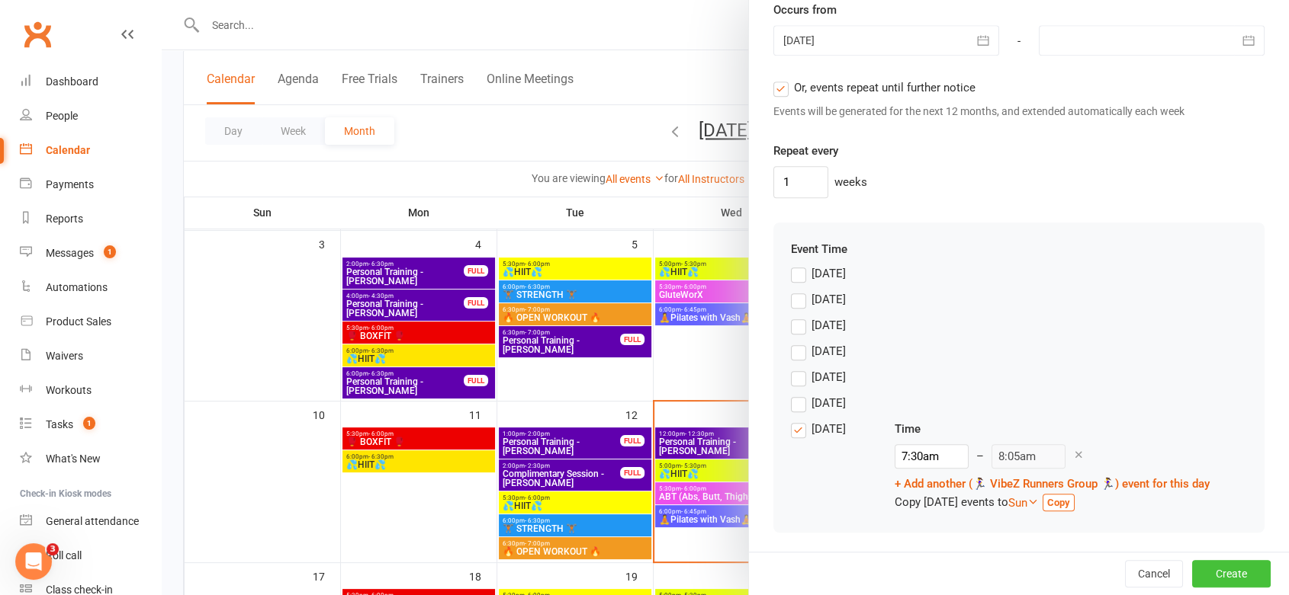
click at [1206, 576] on button "Create" at bounding box center [1231, 573] width 79 height 27
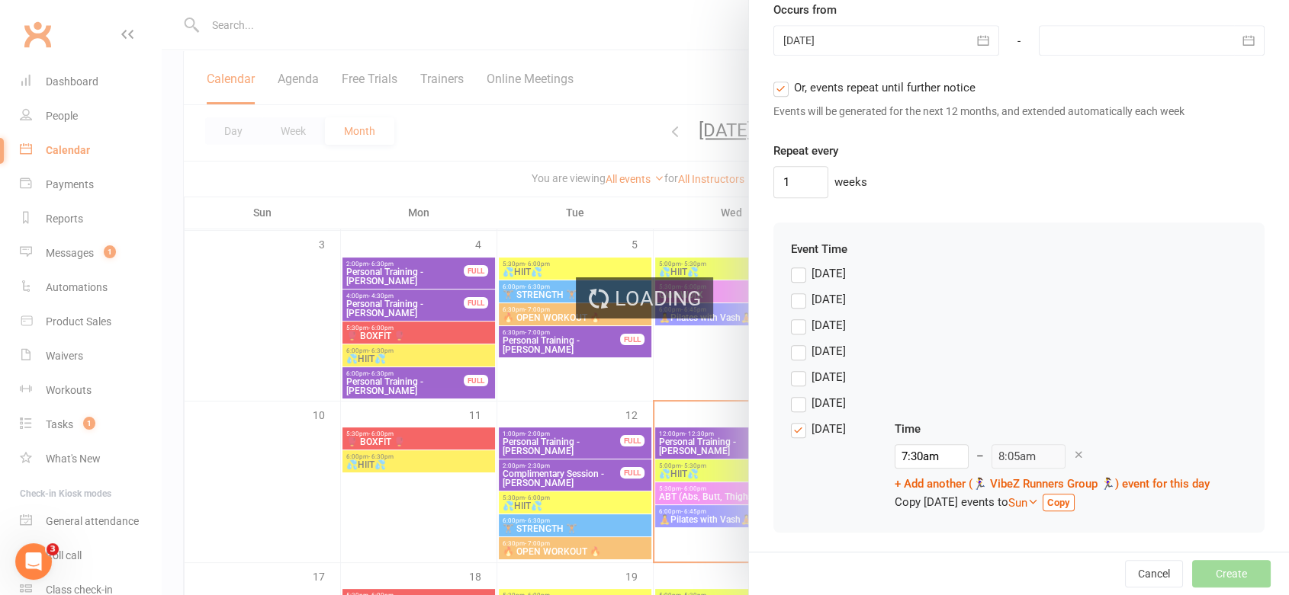
scroll to position [1309, 0]
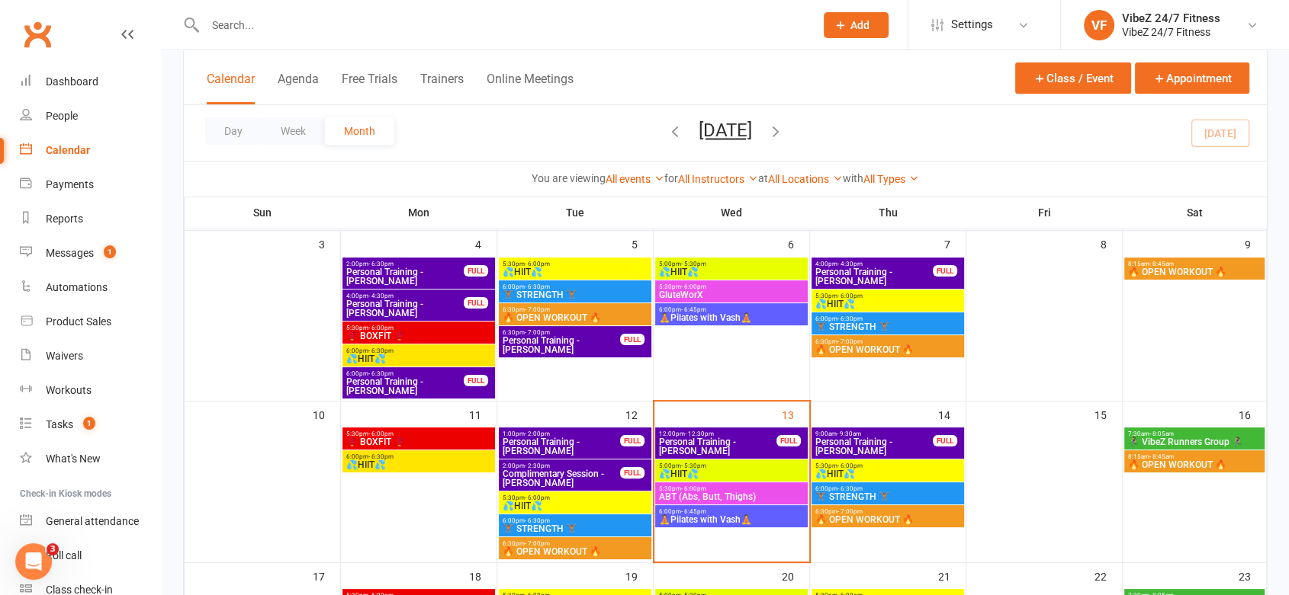
click at [1160, 439] on span "🏃‍♀️ VibeZ Runners Group 🏃‍♀️" at bounding box center [1194, 442] width 134 height 9
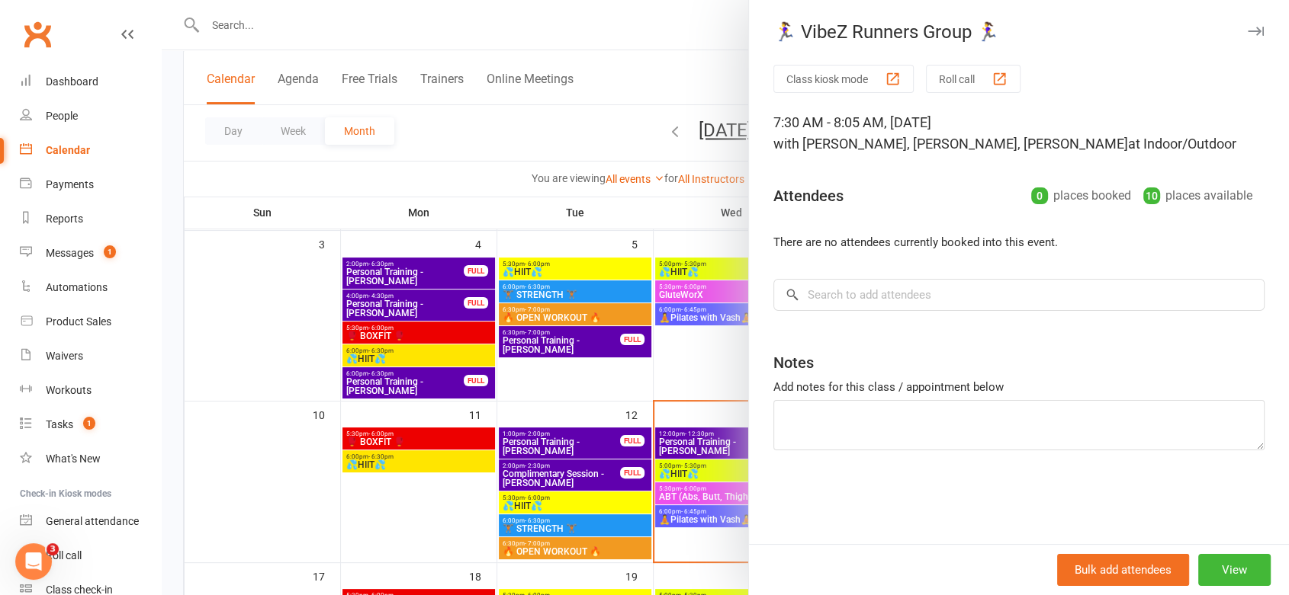
click at [656, 44] on div at bounding box center [725, 297] width 1127 height 595
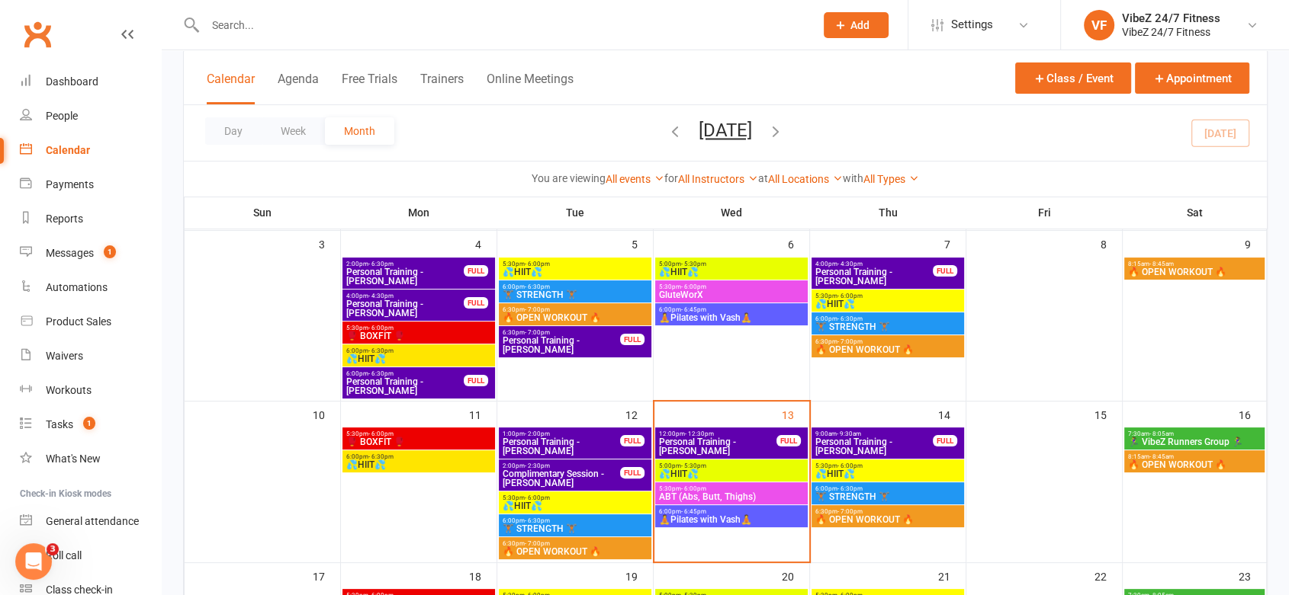
click at [1218, 441] on span "🏃‍♀️ VibeZ Runners Group 🏃‍♀️" at bounding box center [1194, 442] width 134 height 9
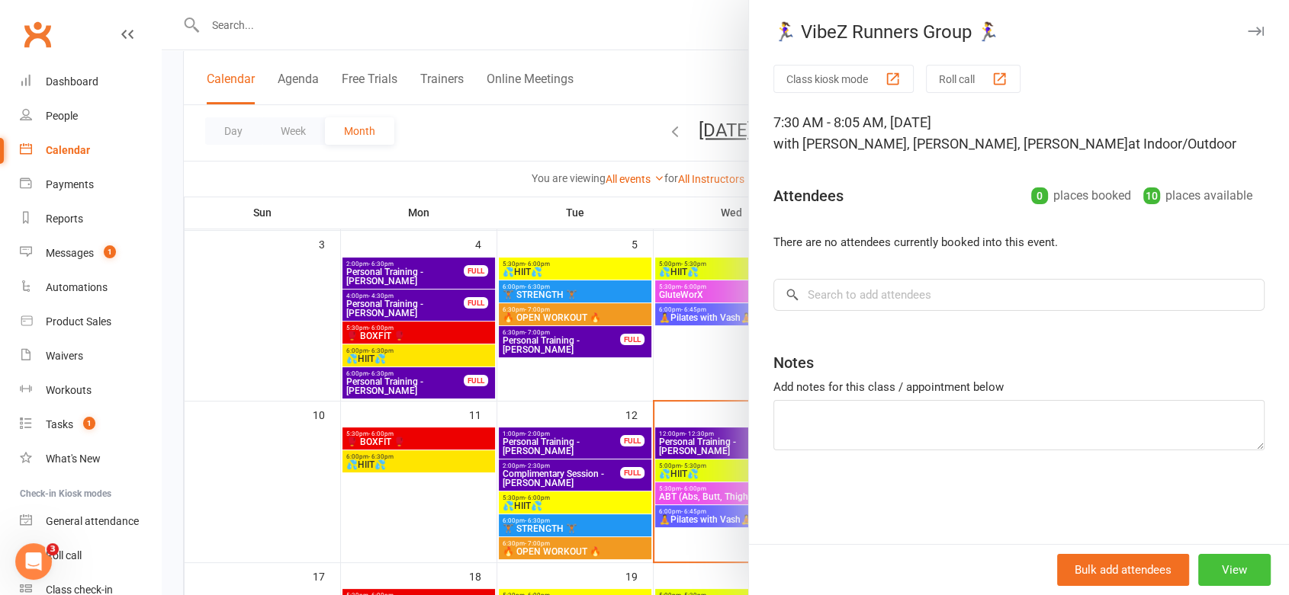
click at [1224, 576] on button "View" at bounding box center [1234, 570] width 72 height 32
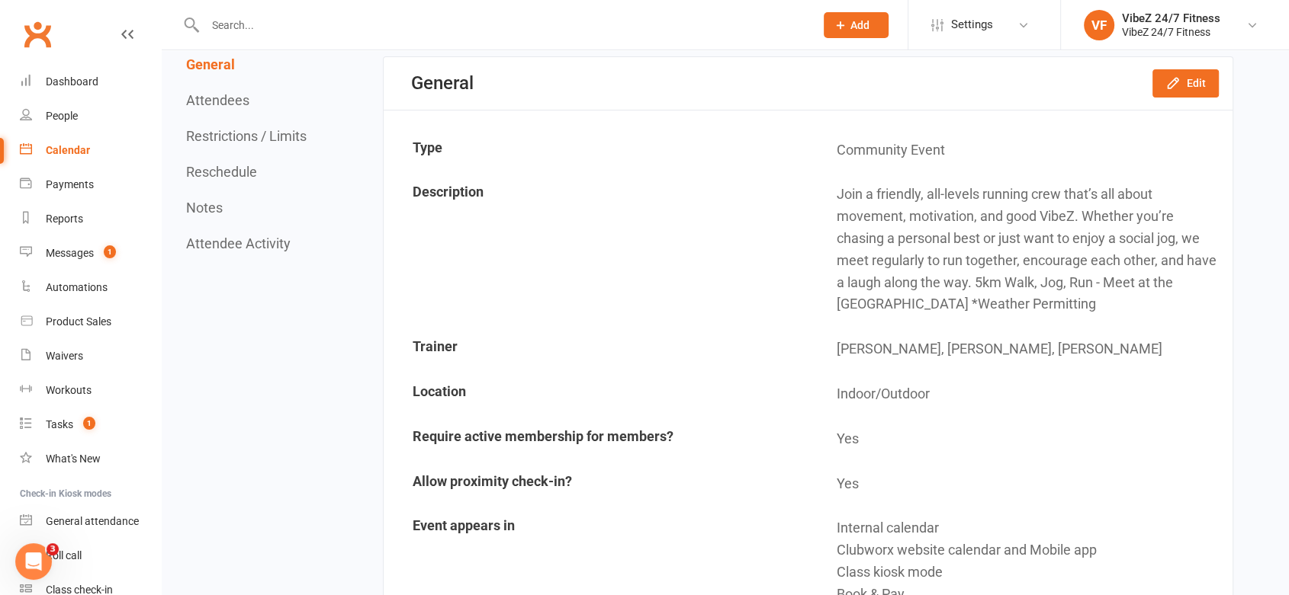
scroll to position [423, 0]
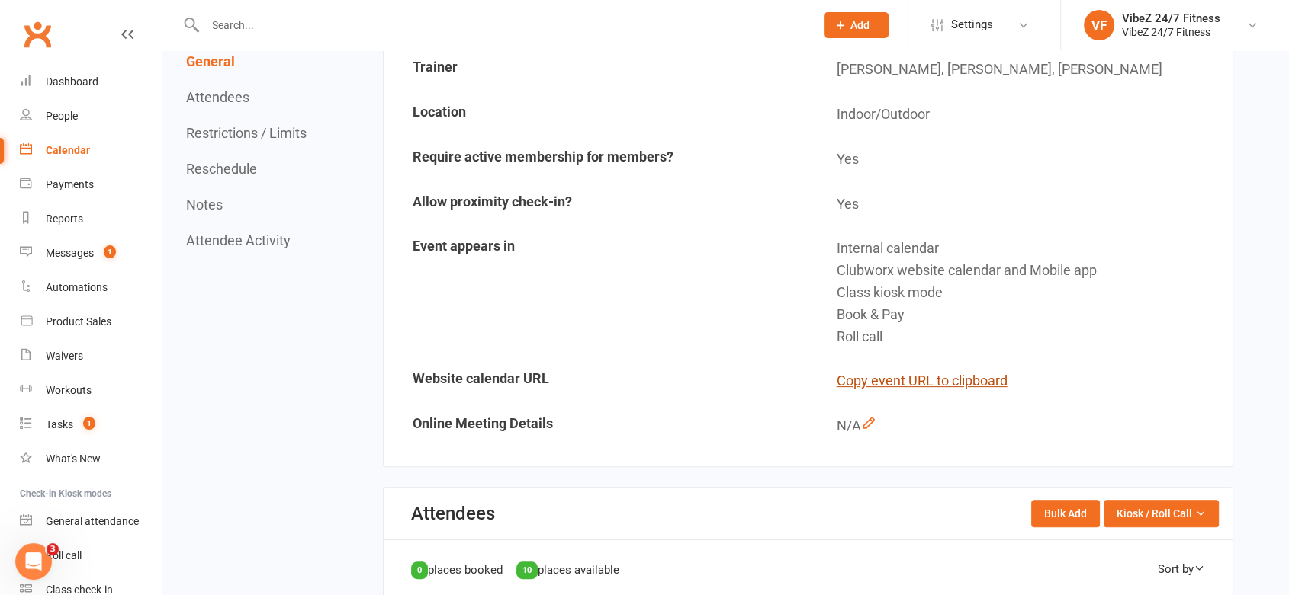
click at [922, 380] on button "Copy event URL to clipboard" at bounding box center [921, 382] width 171 height 22
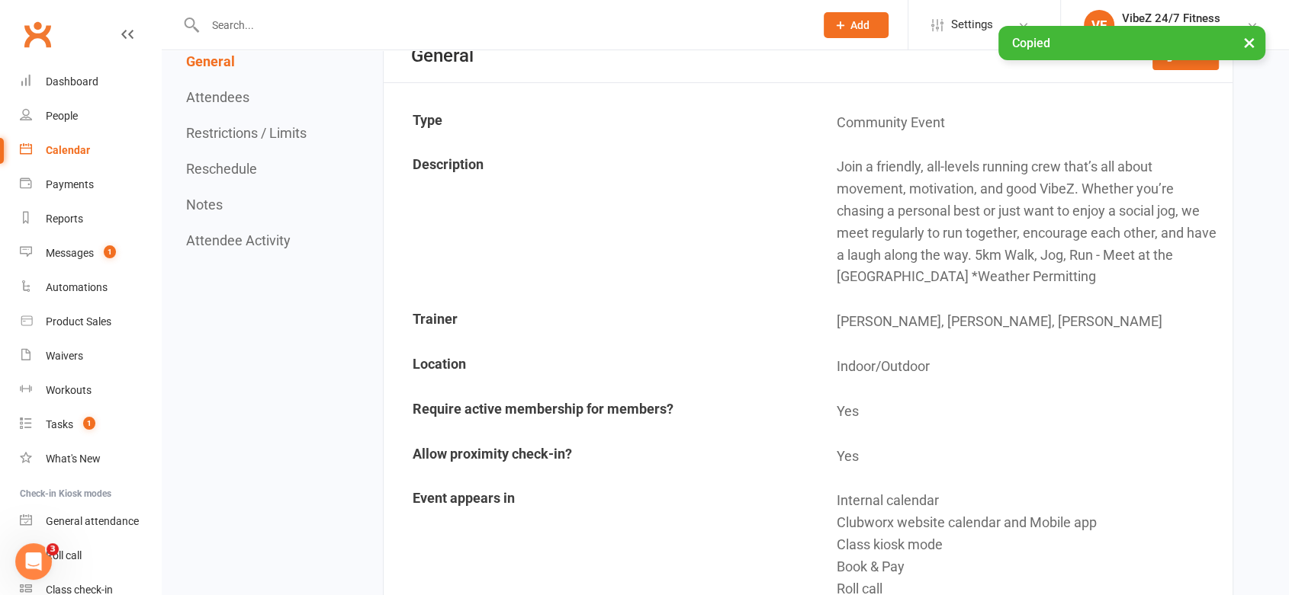
scroll to position [169, 0]
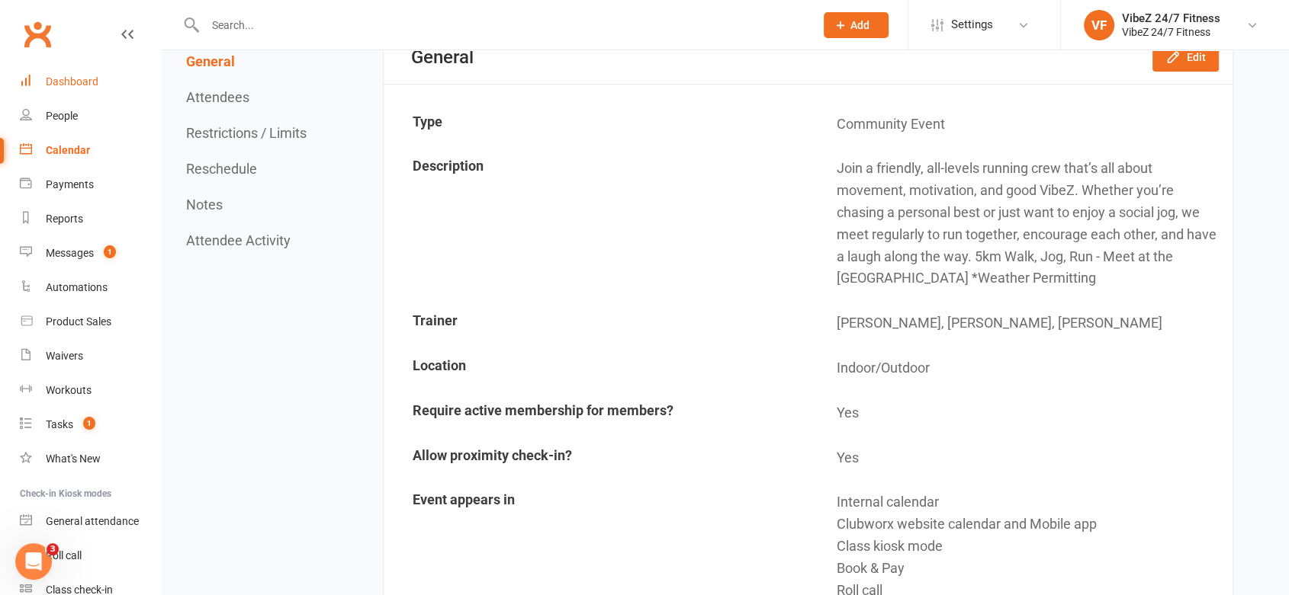
click at [52, 86] on div "Dashboard" at bounding box center [72, 81] width 53 height 12
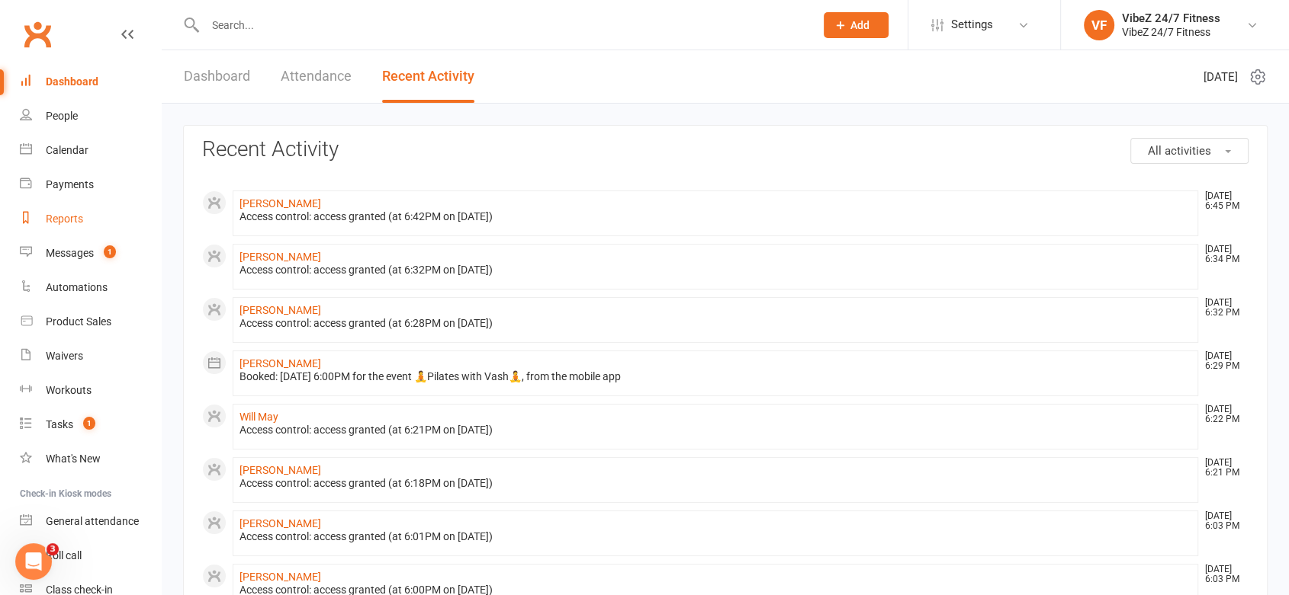
click at [75, 219] on div "Reports" at bounding box center [64, 219] width 37 height 12
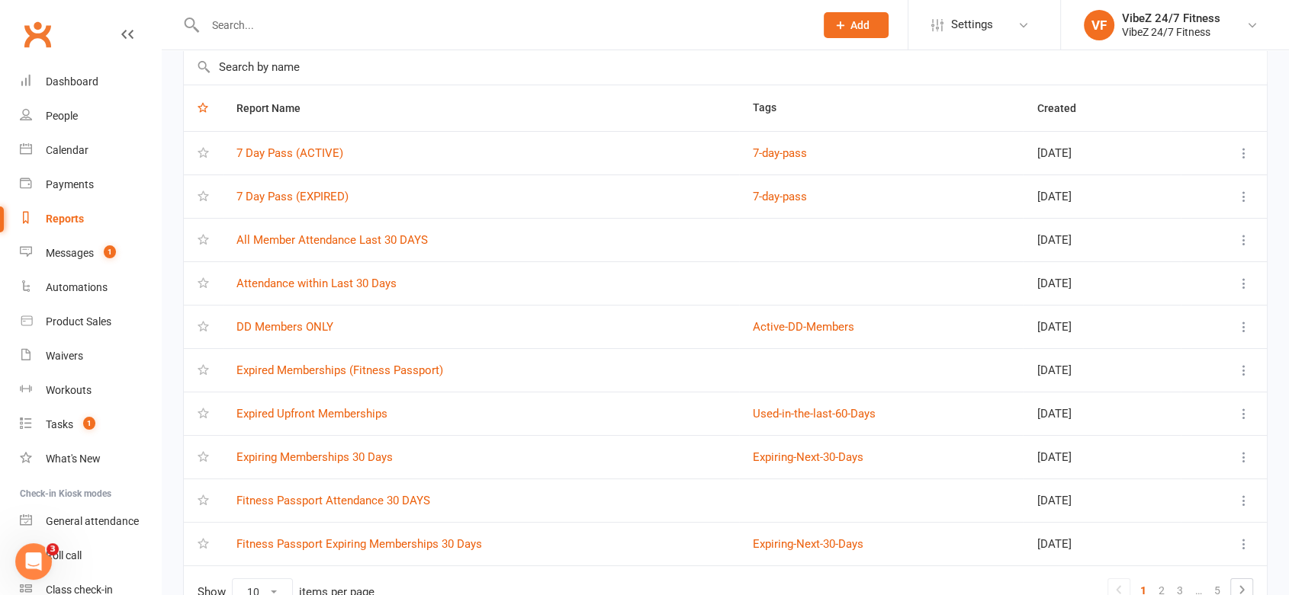
scroll to position [163, 0]
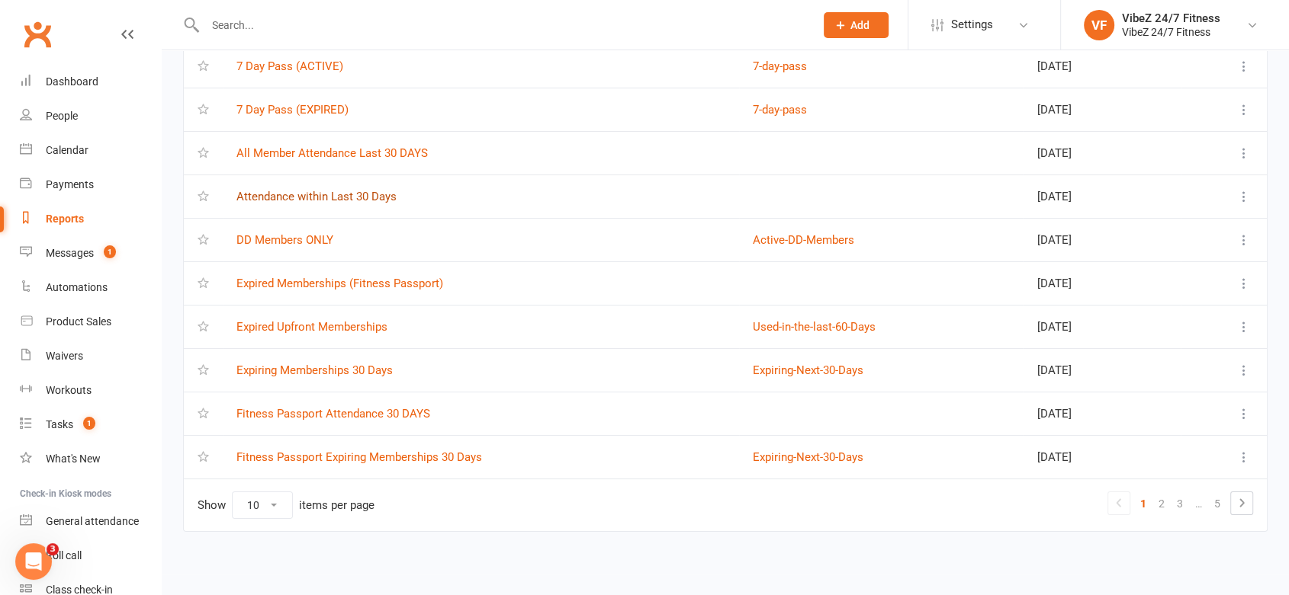
click at [326, 202] on link "Attendance within Last 30 Days" at bounding box center [316, 197] width 160 height 14
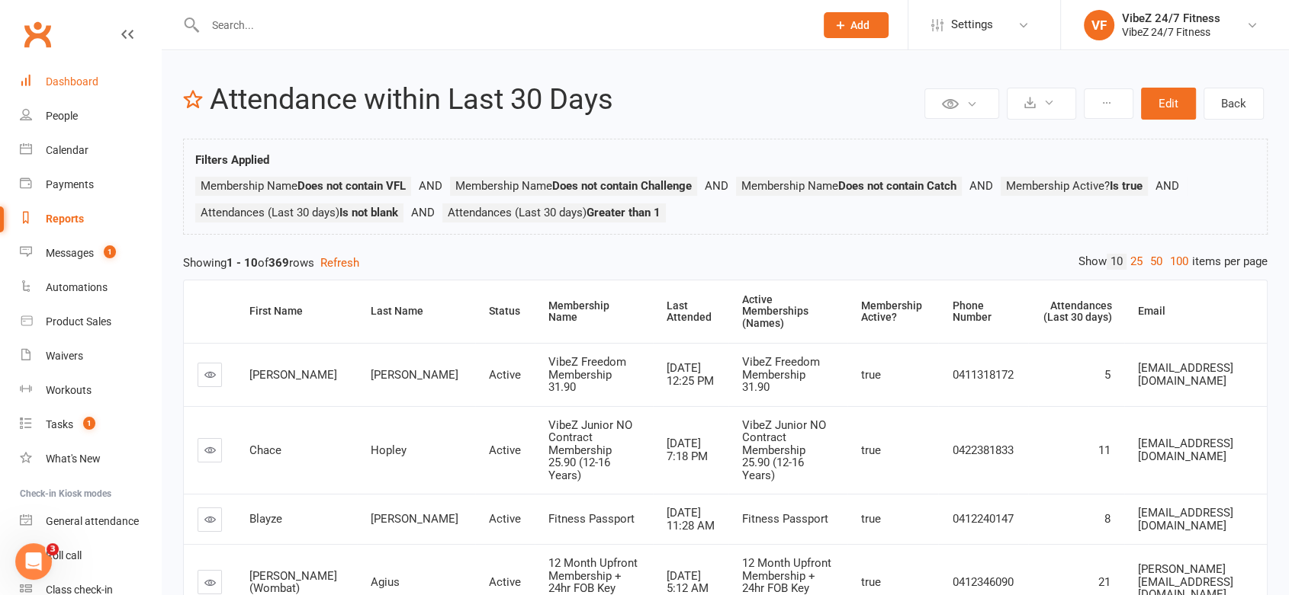
click at [103, 87] on link "Dashboard" at bounding box center [90, 82] width 141 height 34
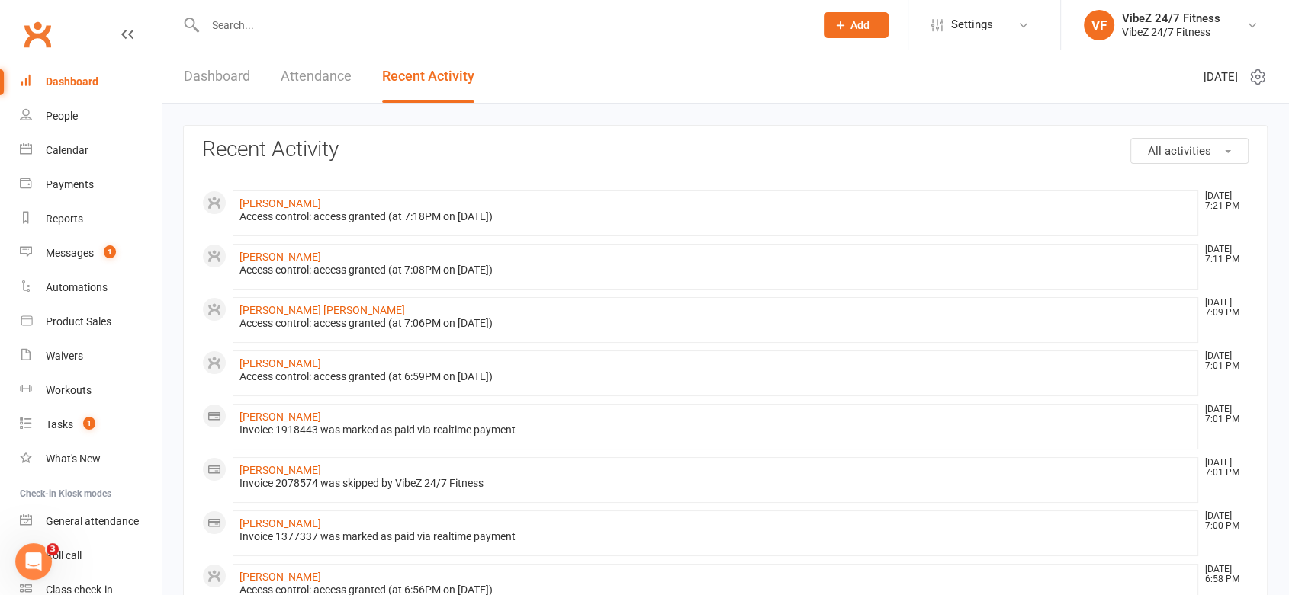
click at [244, 85] on link "Dashboard" at bounding box center [217, 76] width 66 height 53
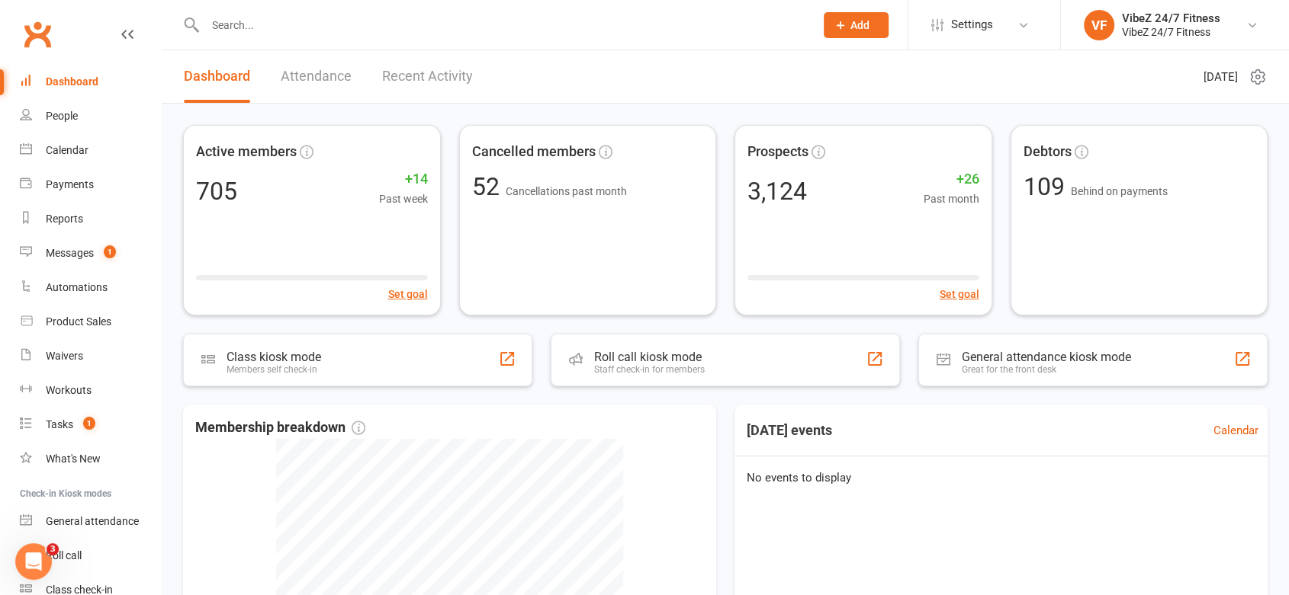
click at [390, 79] on link "Recent Activity" at bounding box center [427, 76] width 91 height 53
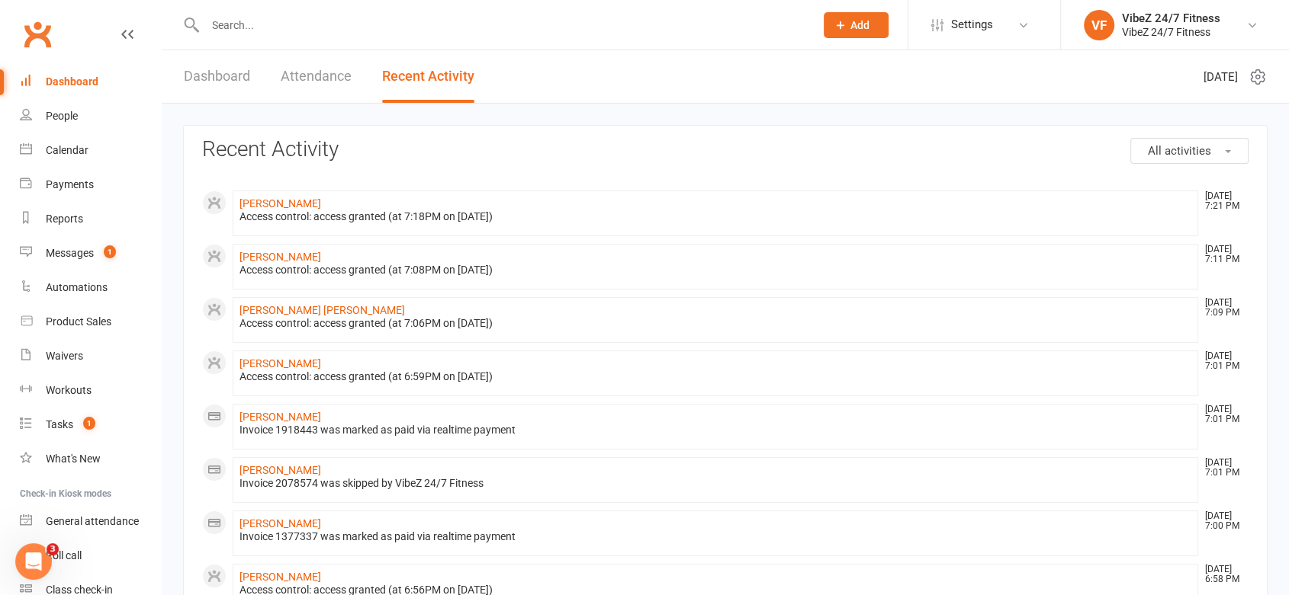
click at [234, 66] on link "Dashboard" at bounding box center [217, 76] width 66 height 53
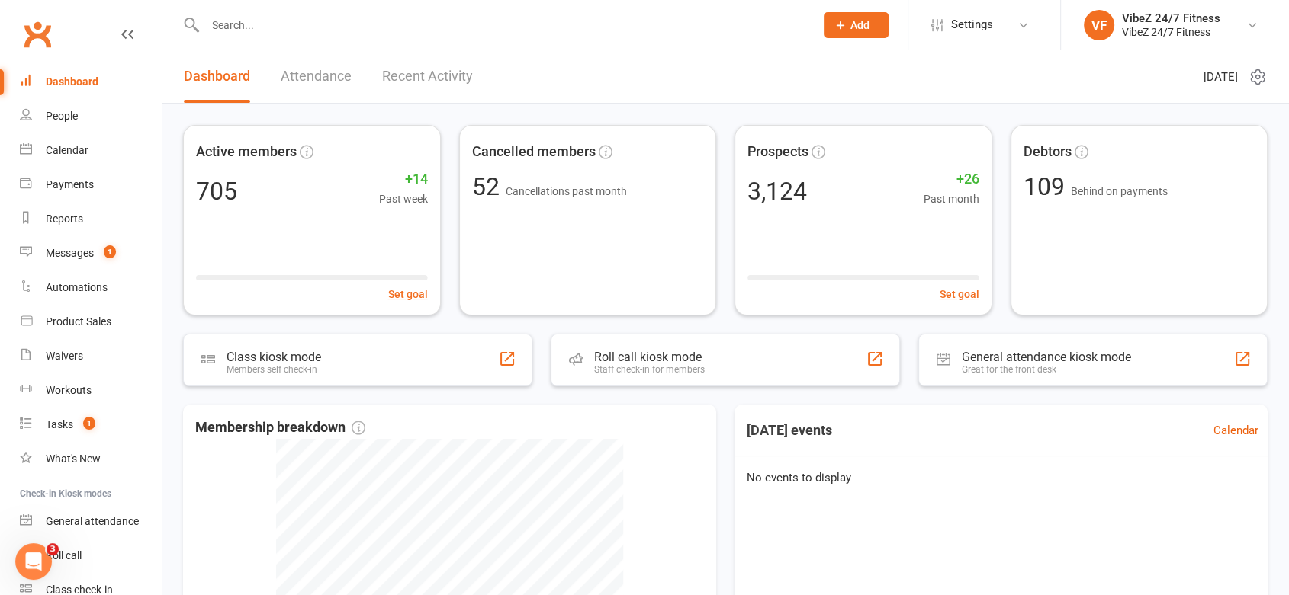
click at [435, 75] on link "Recent Activity" at bounding box center [427, 76] width 91 height 53
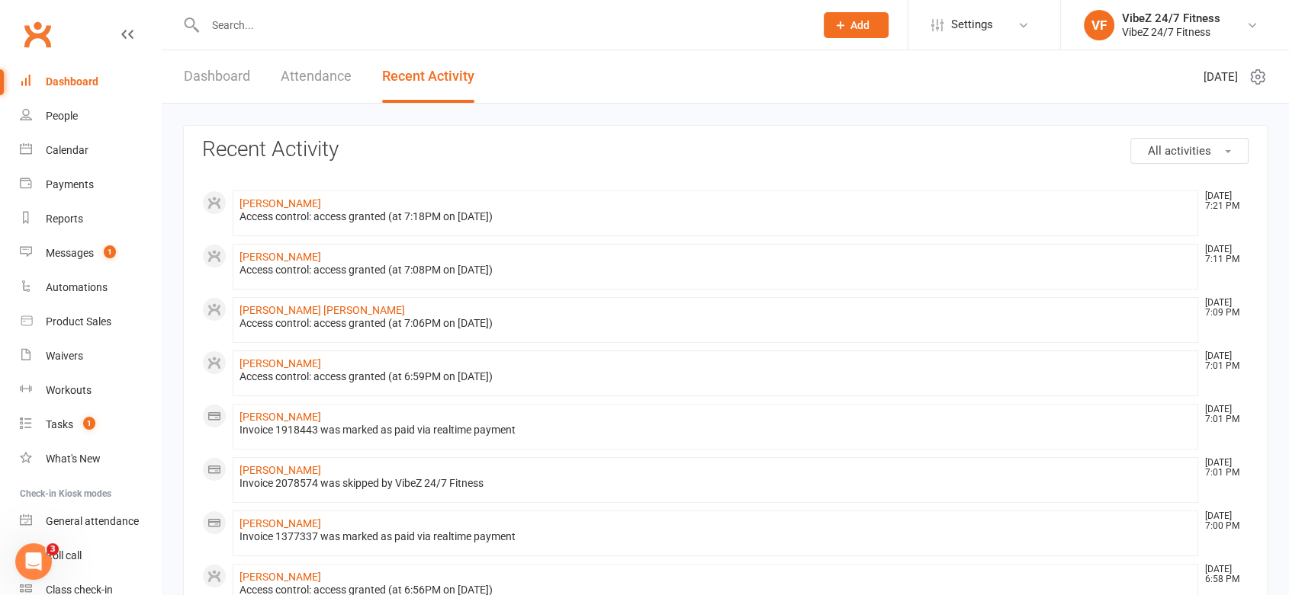
click at [235, 77] on link "Dashboard" at bounding box center [217, 76] width 66 height 53
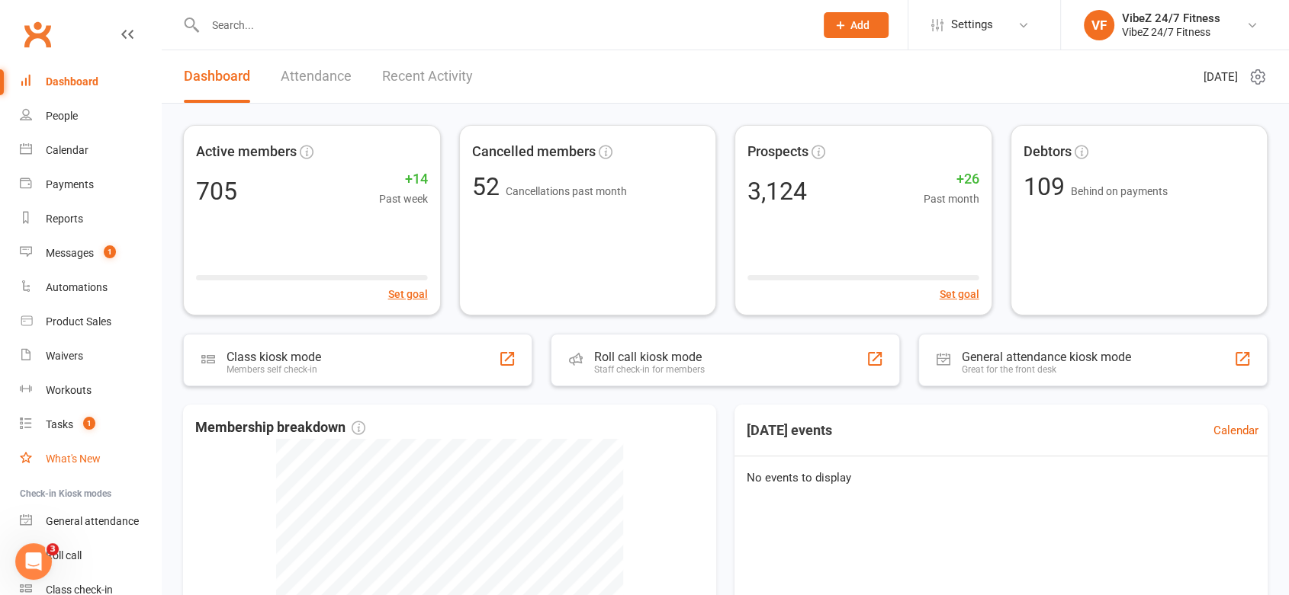
click at [81, 462] on div "What's New" at bounding box center [73, 459] width 55 height 12
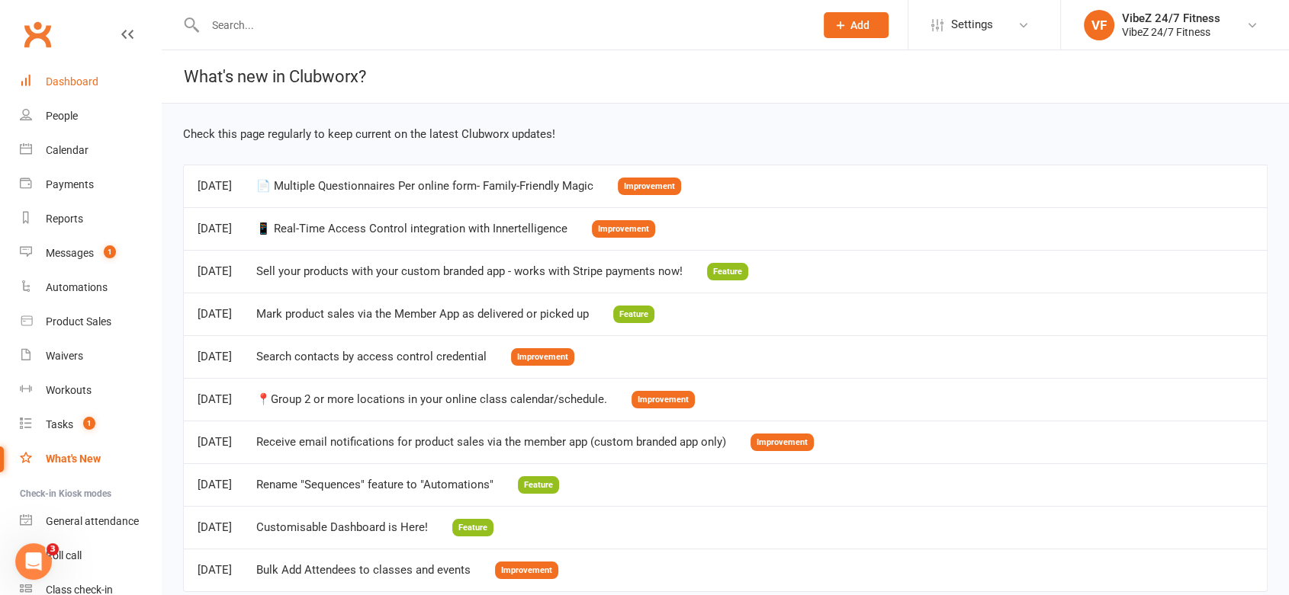
click at [63, 79] on div "Dashboard" at bounding box center [72, 81] width 53 height 12
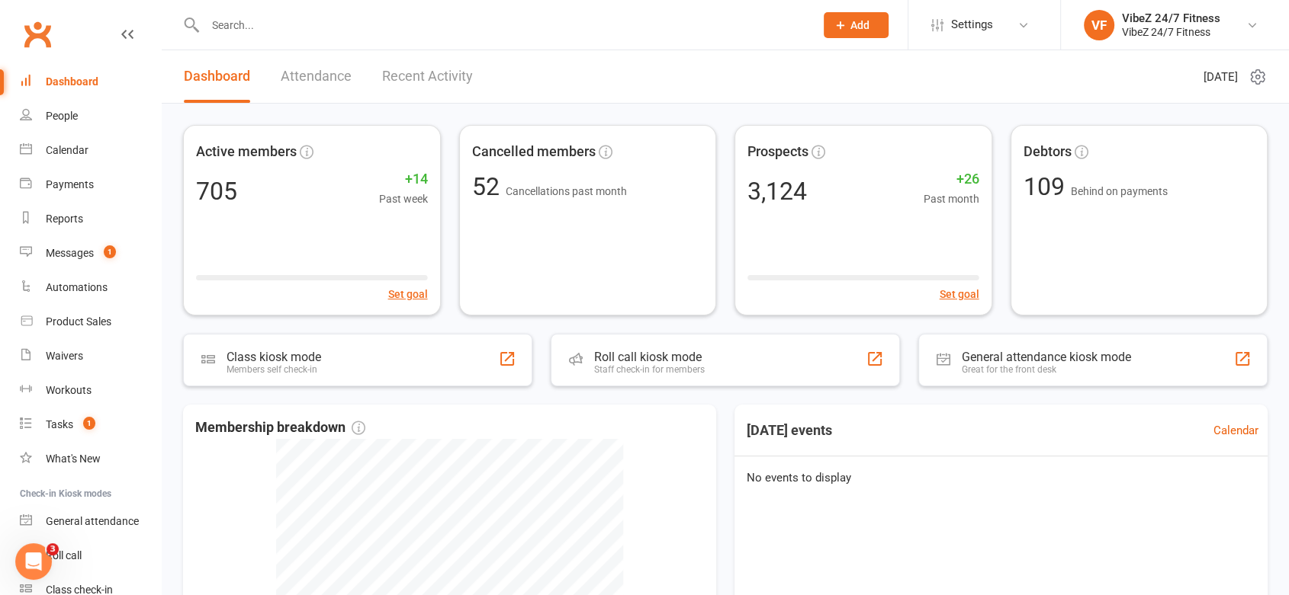
click at [416, 82] on link "Recent Activity" at bounding box center [427, 76] width 91 height 53
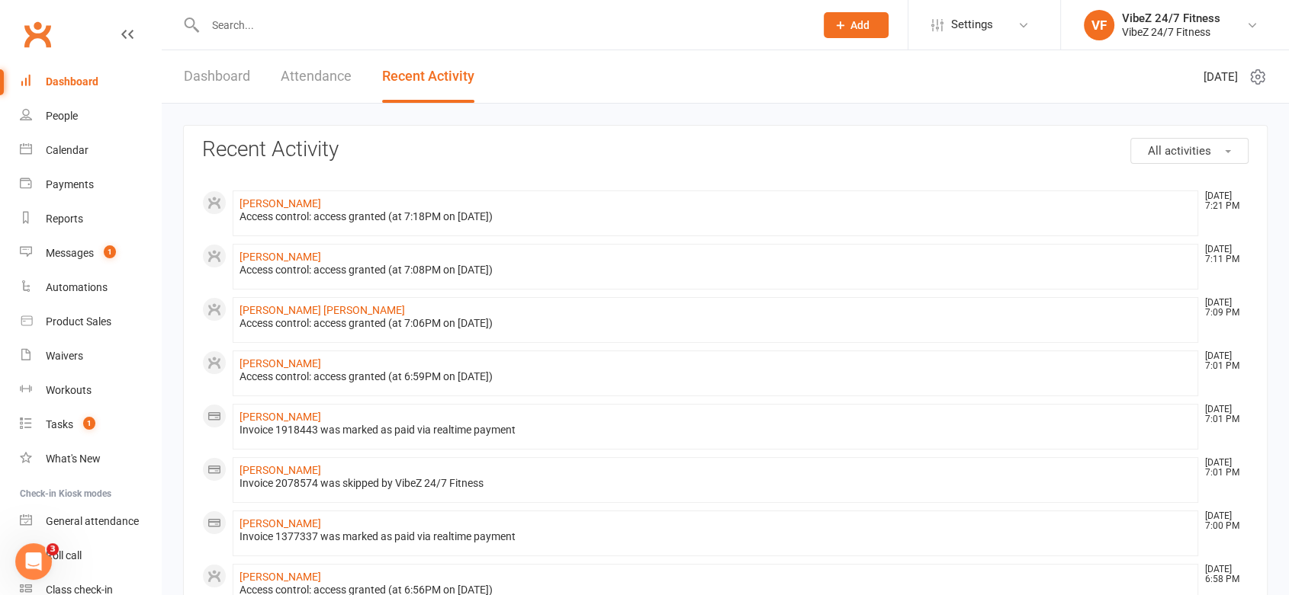
click at [227, 79] on link "Dashboard" at bounding box center [217, 76] width 66 height 53
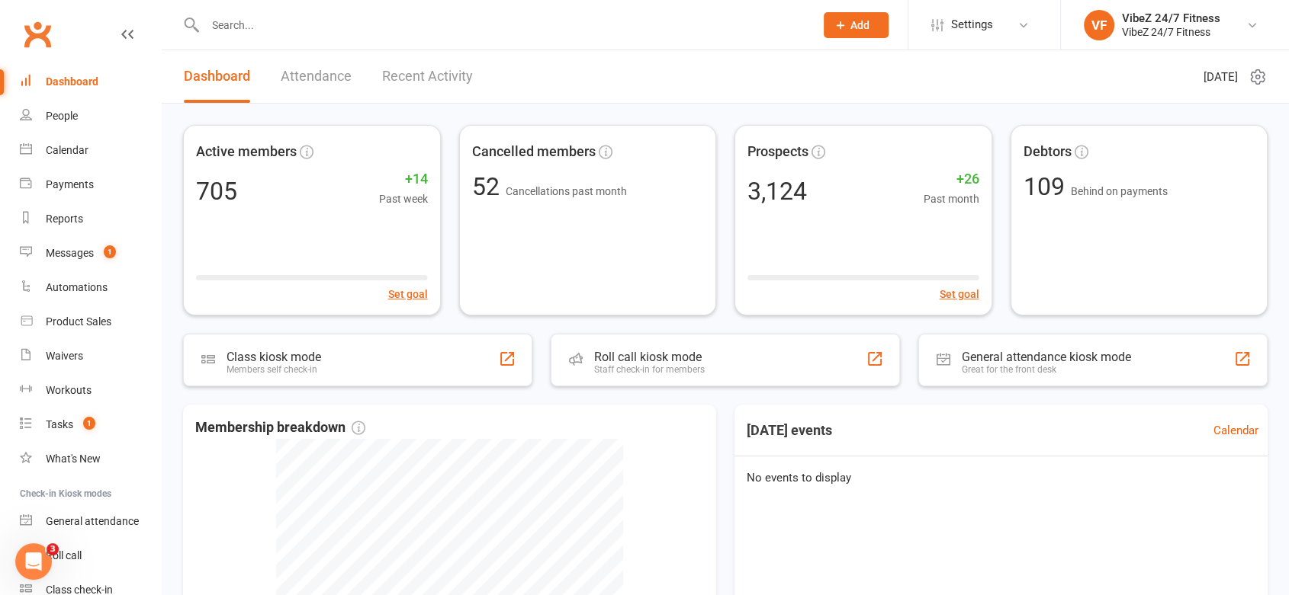
click at [402, 75] on link "Recent Activity" at bounding box center [427, 76] width 91 height 53
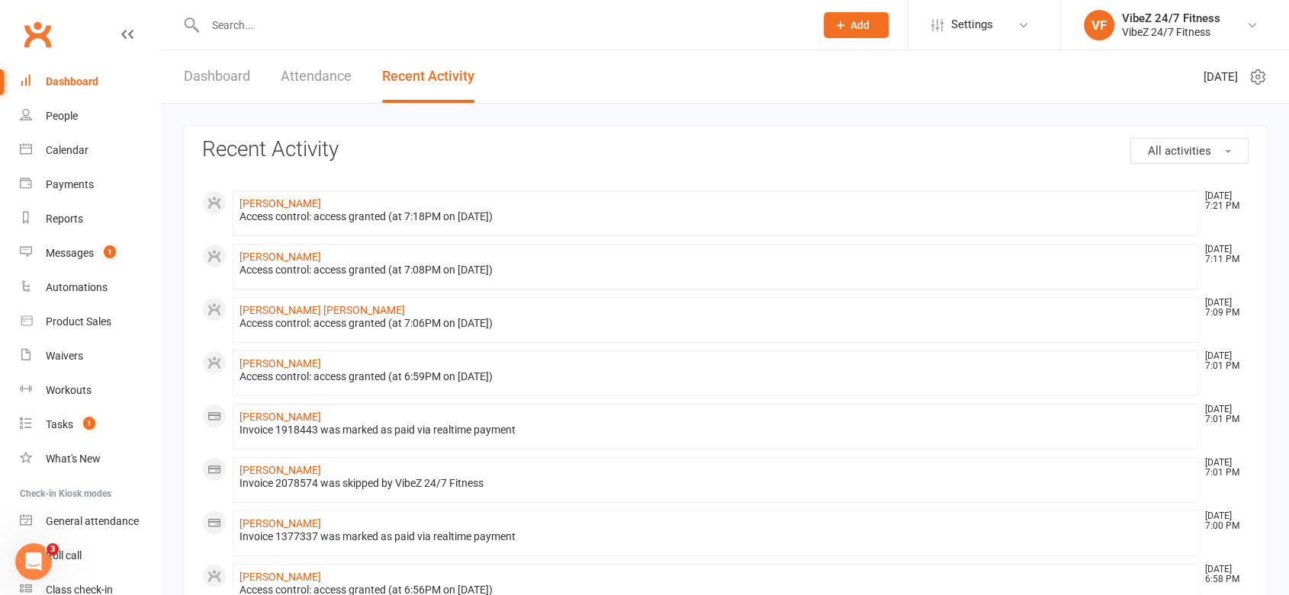
click at [240, 76] on link "Dashboard" at bounding box center [217, 76] width 66 height 53
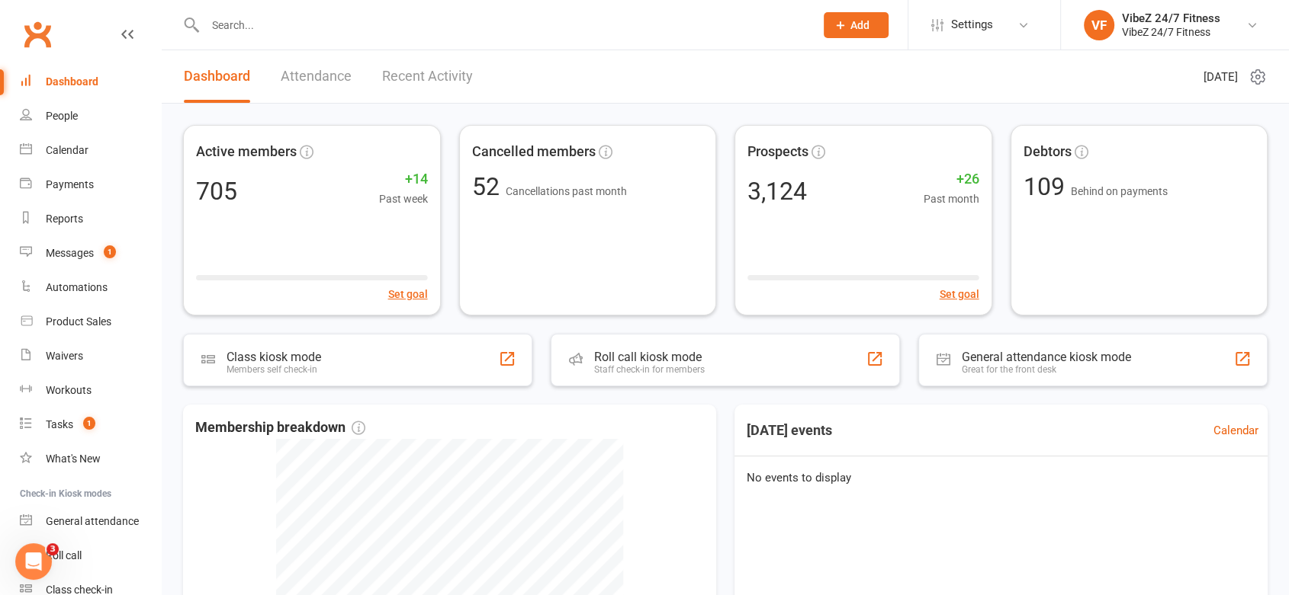
click at [438, 75] on link "Recent Activity" at bounding box center [427, 76] width 91 height 53
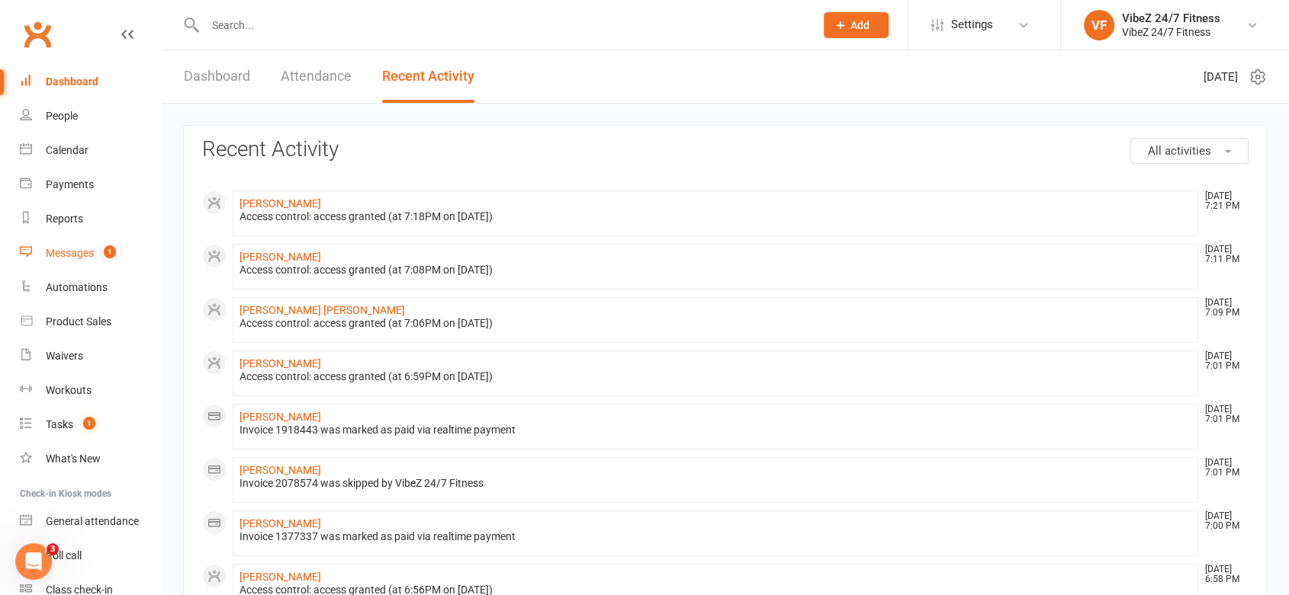
click at [117, 259] on link "Messages 1" at bounding box center [90, 253] width 141 height 34
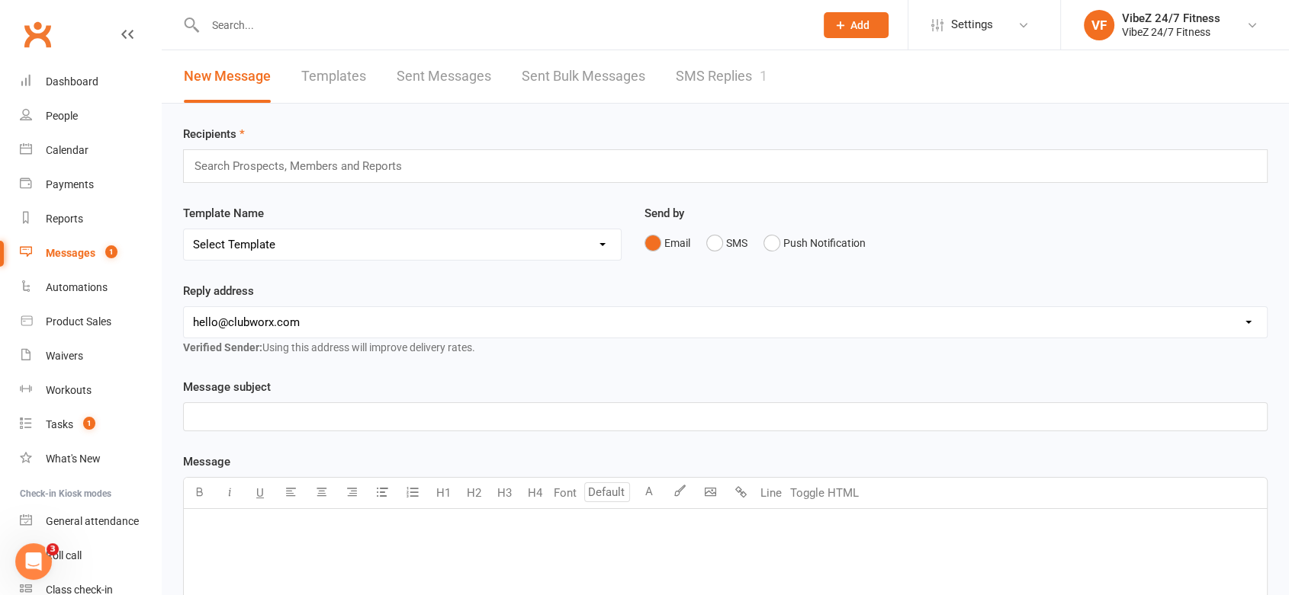
click at [737, 73] on link "SMS Replies 1" at bounding box center [721, 76] width 91 height 53
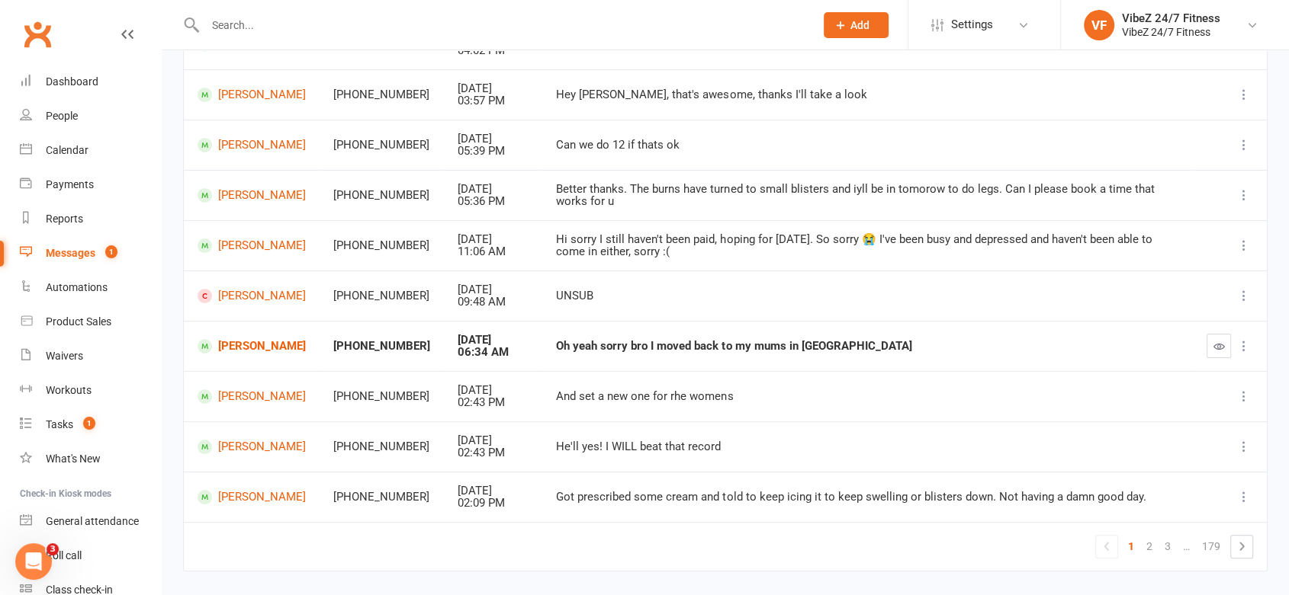
scroll to position [269, 0]
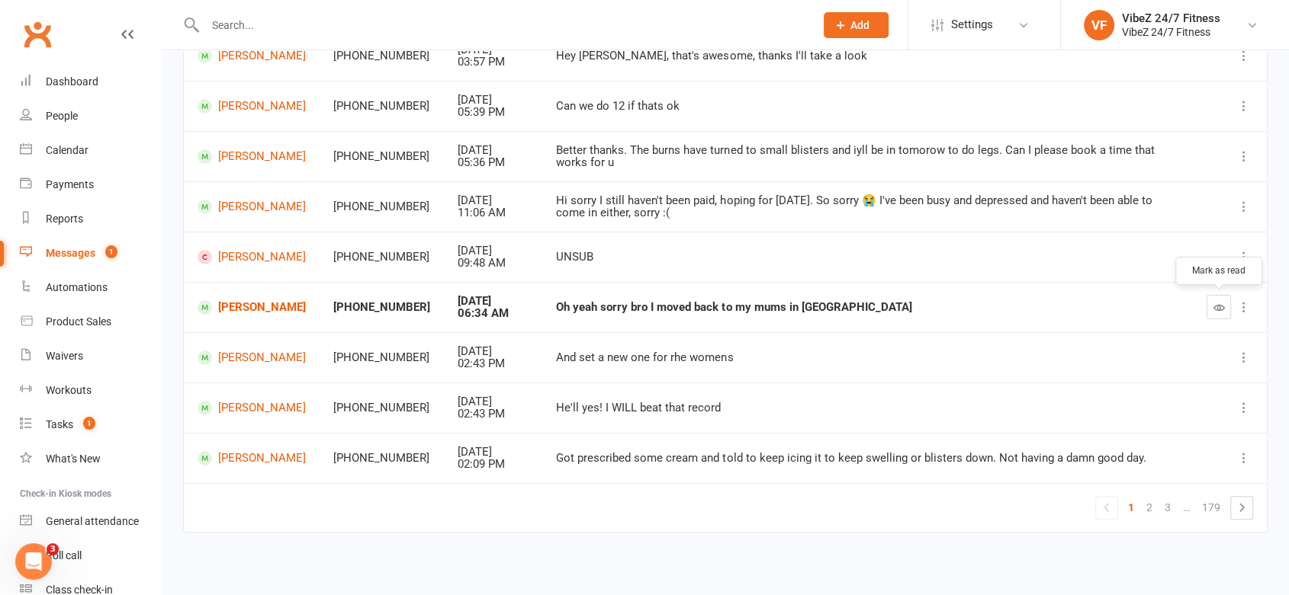
click at [1216, 304] on icon "button" at bounding box center [1218, 307] width 11 height 11
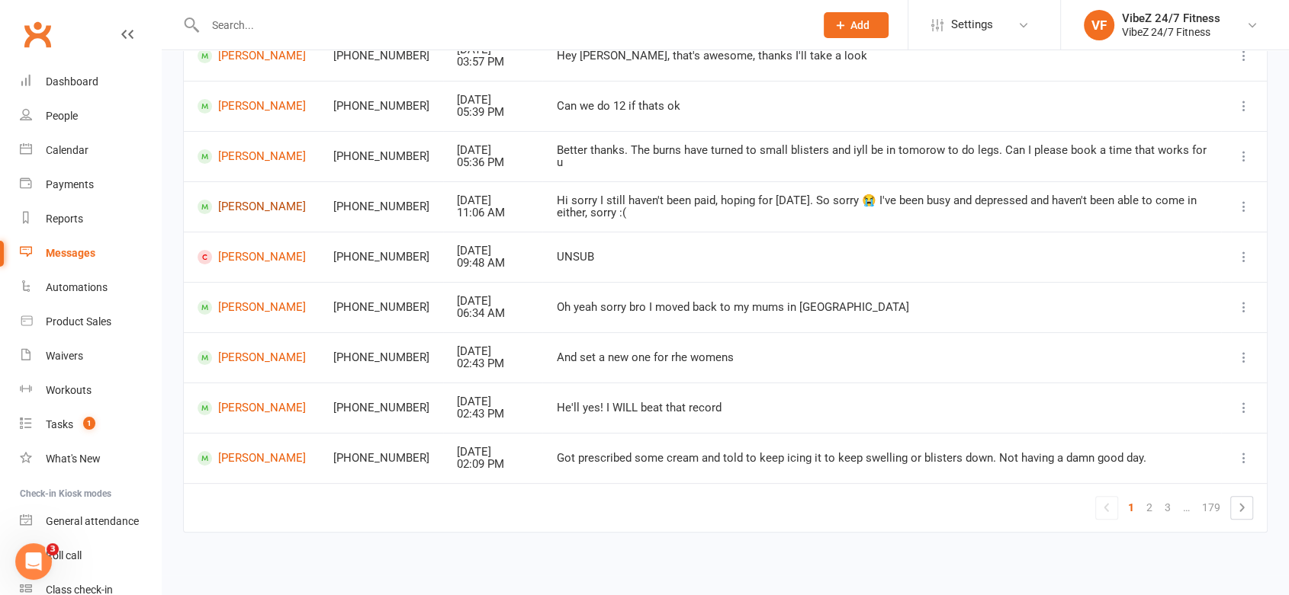
click at [255, 212] on link "Chaylah Chivas" at bounding box center [251, 207] width 108 height 14
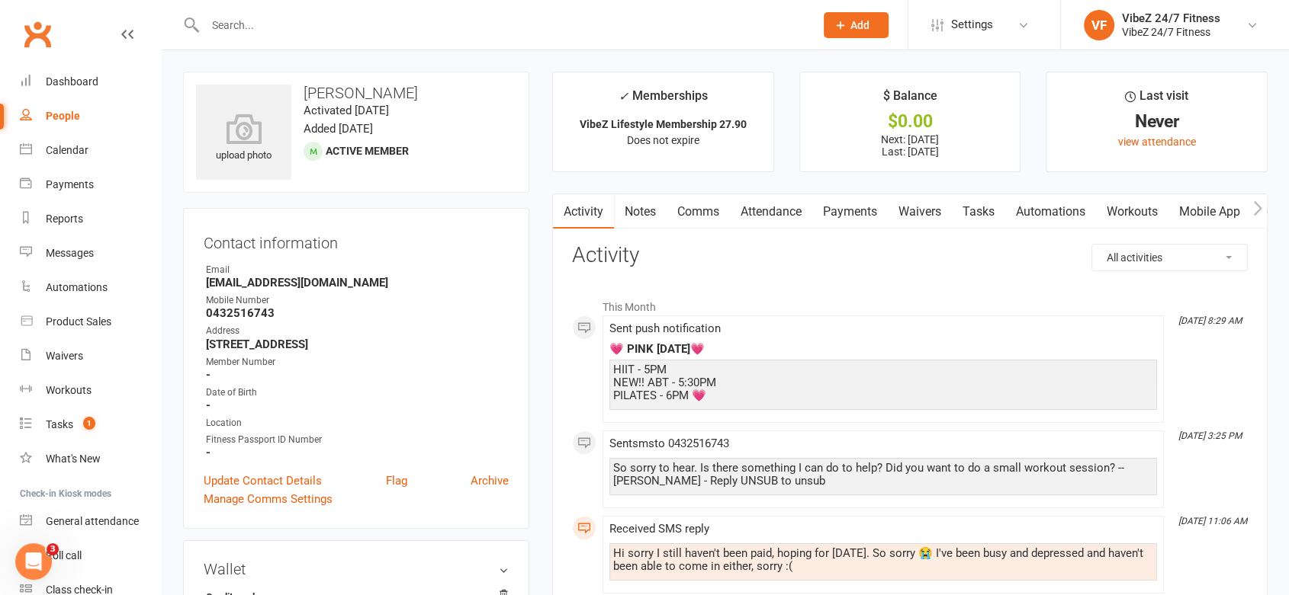
drag, startPoint x: 853, startPoint y: 211, endPoint x: 912, endPoint y: 220, distance: 59.4
click at [854, 211] on link "Payments" at bounding box center [849, 211] width 75 height 35
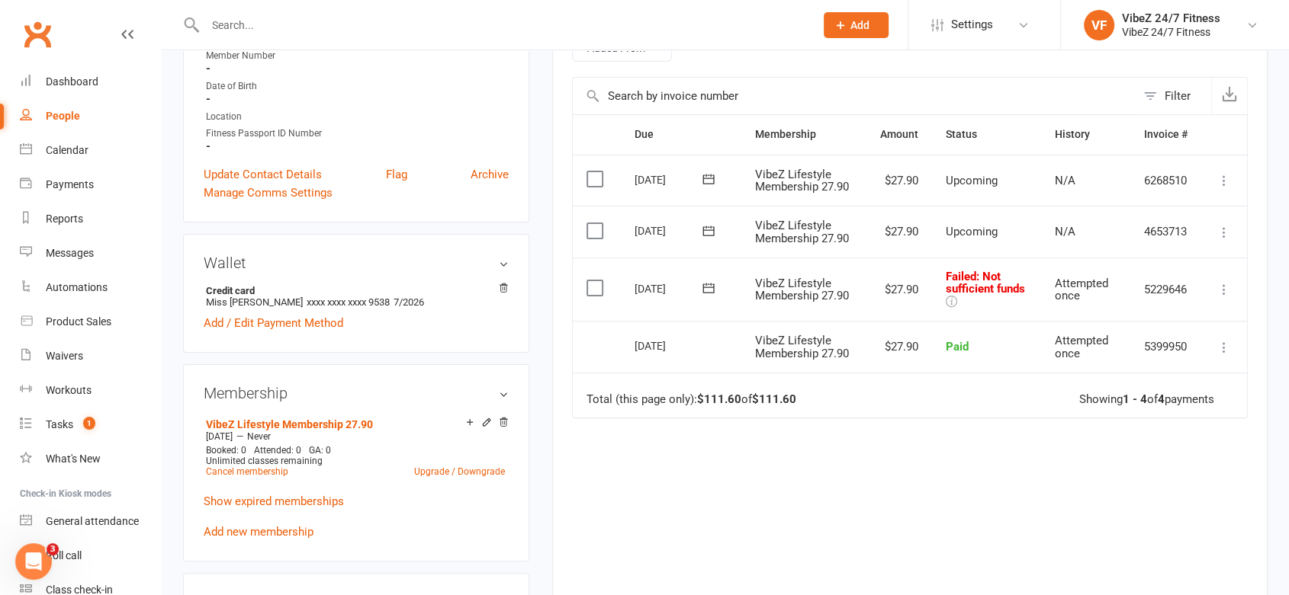
scroll to position [423, 0]
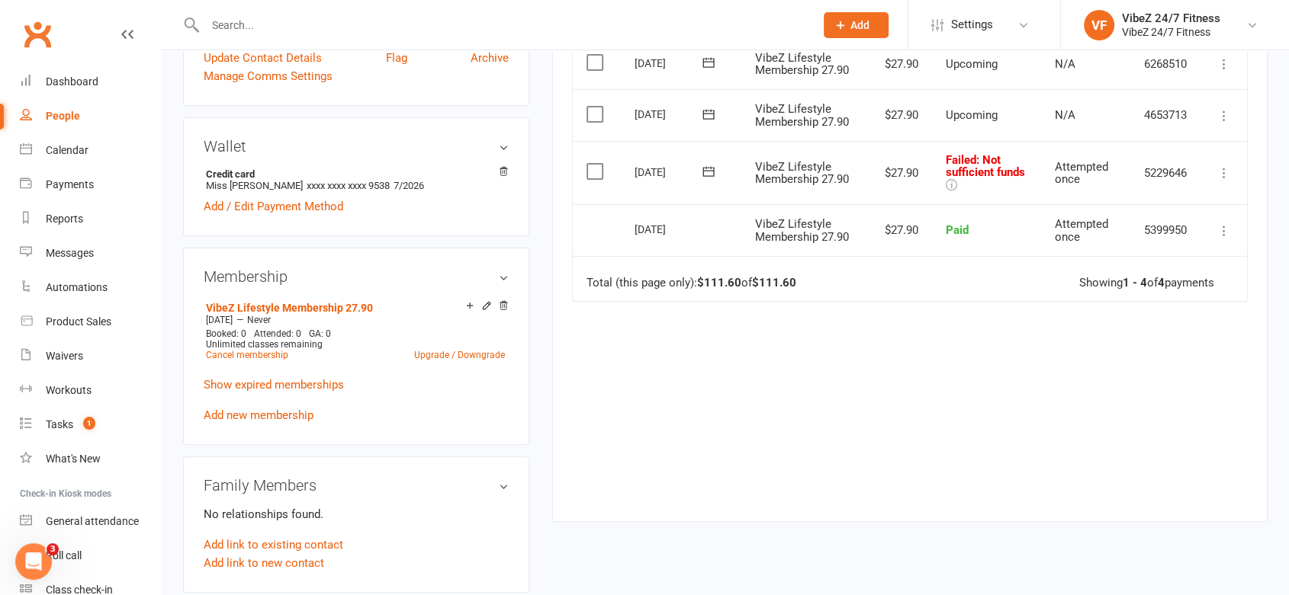
click at [1225, 171] on icon at bounding box center [1223, 172] width 15 height 15
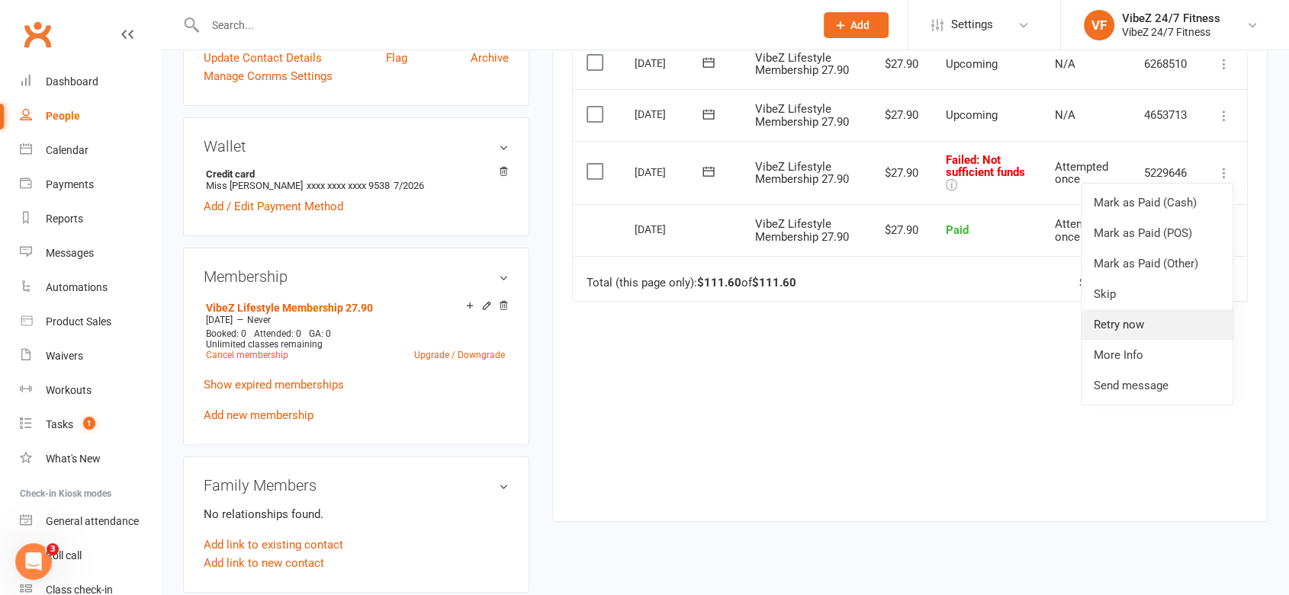
click at [1156, 329] on link "Retry now" at bounding box center [1156, 325] width 151 height 30
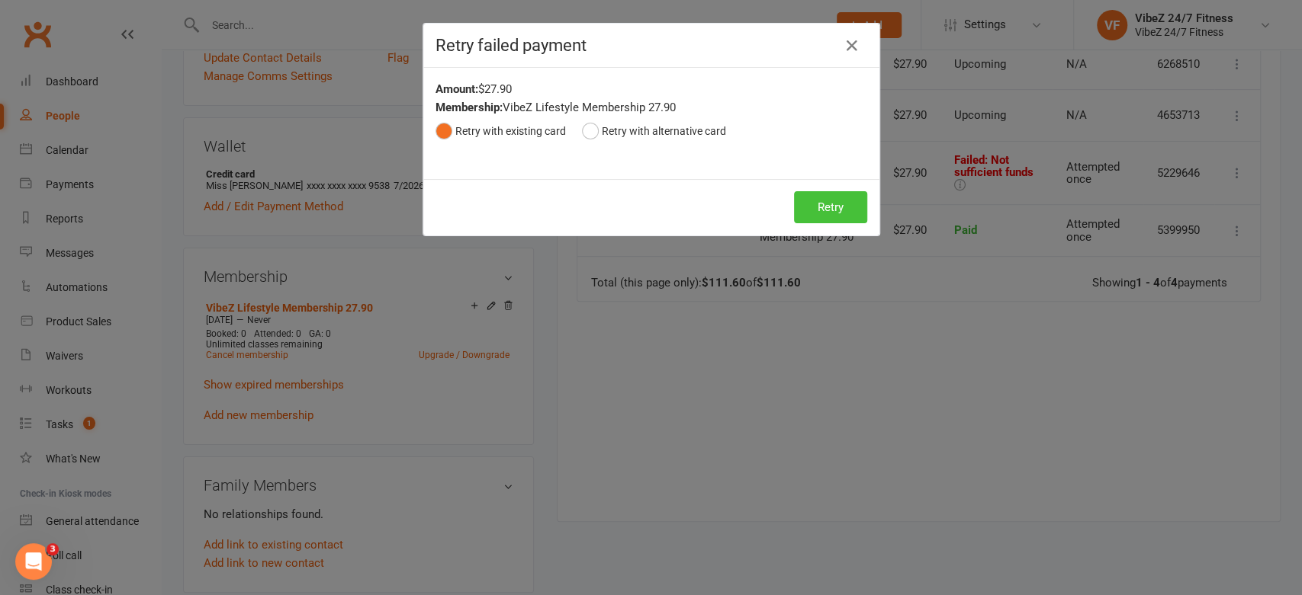
click at [836, 208] on button "Retry" at bounding box center [830, 207] width 73 height 32
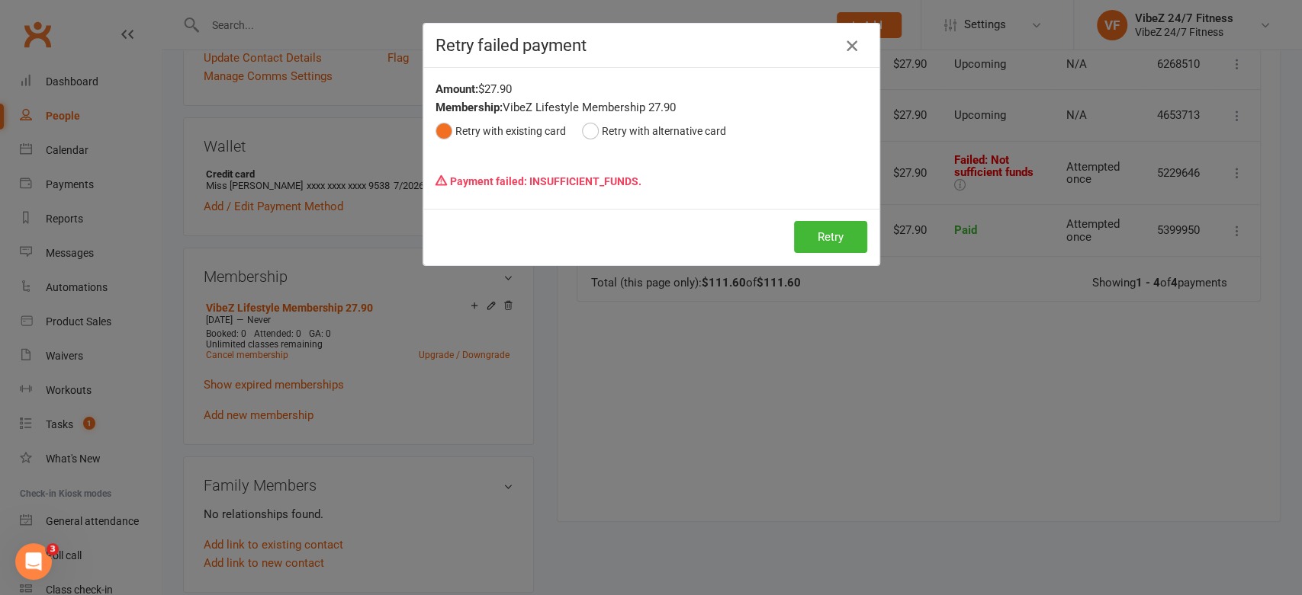
click at [850, 51] on icon "button" at bounding box center [852, 46] width 18 height 18
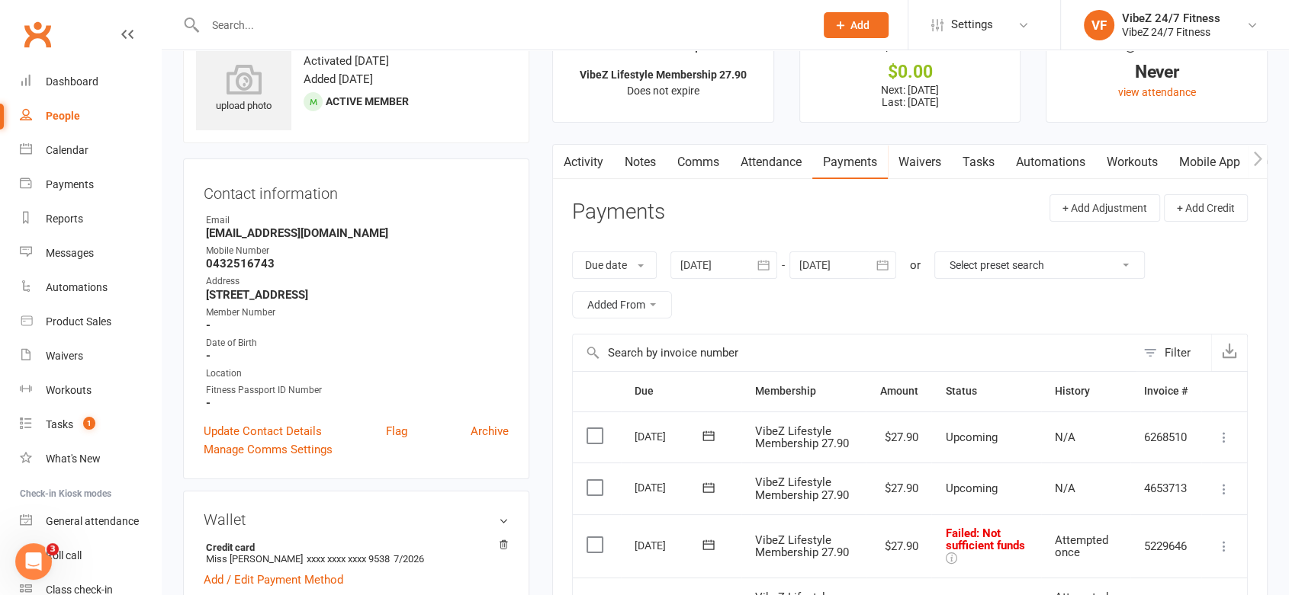
scroll to position [0, 0]
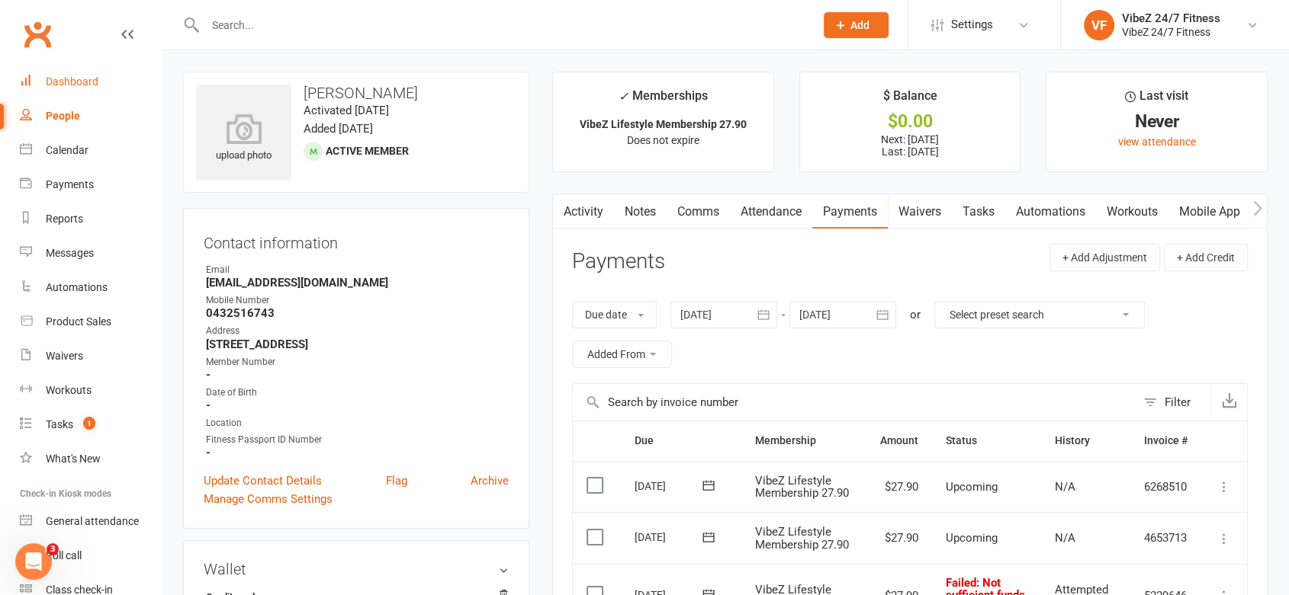
click at [82, 72] on link "Dashboard" at bounding box center [90, 82] width 141 height 34
